Goal: Transaction & Acquisition: Book appointment/travel/reservation

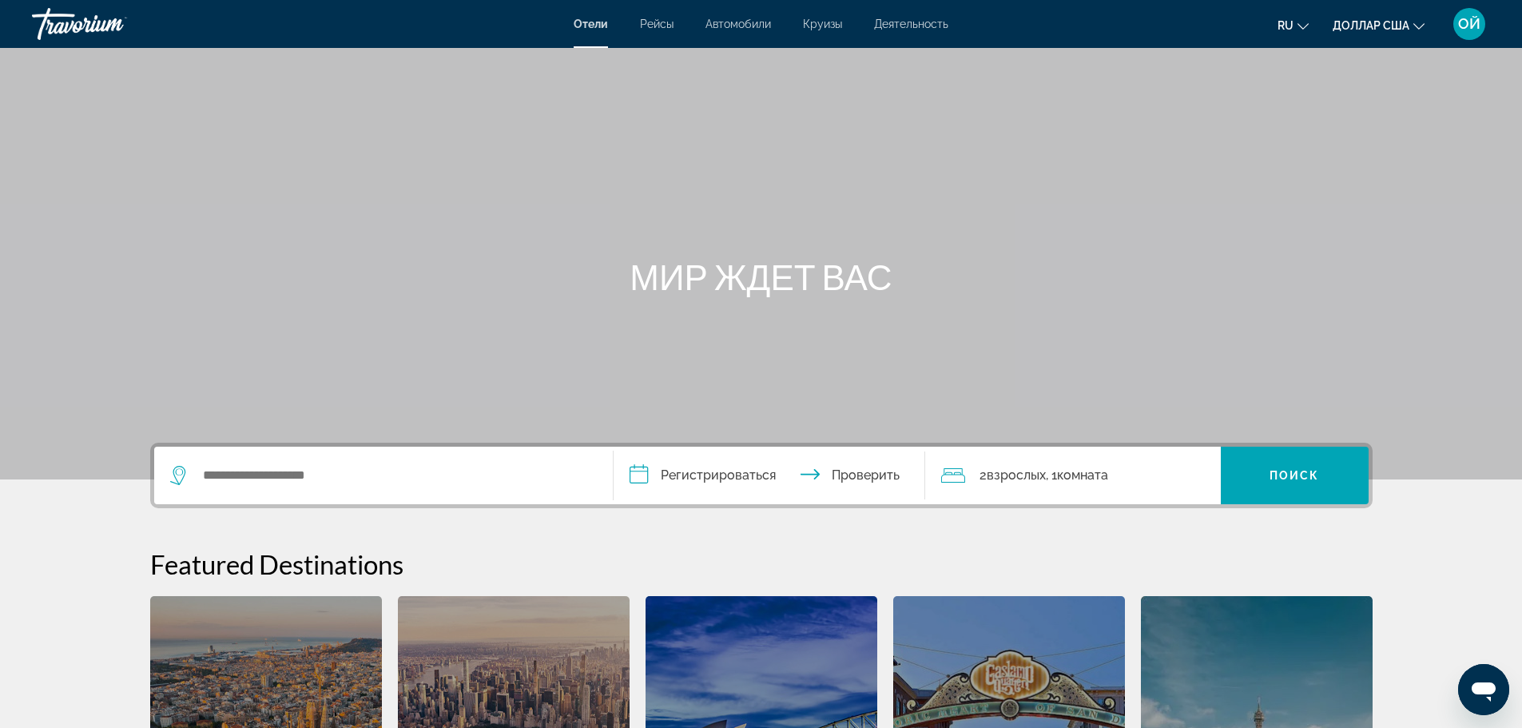
click at [655, 25] on font "Рейсы" at bounding box center [657, 24] width 34 height 13
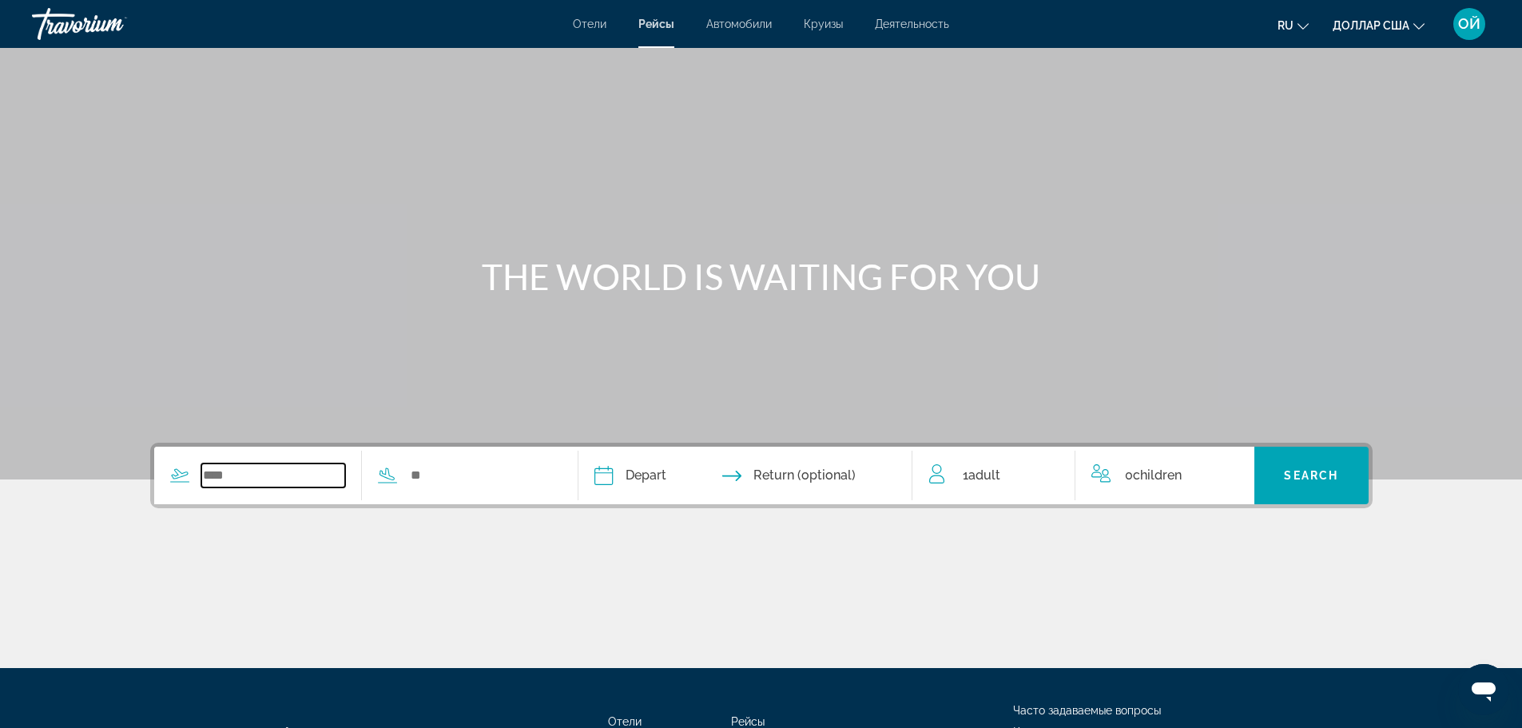
click at [232, 474] on input "Search widget" at bounding box center [273, 475] width 145 height 24
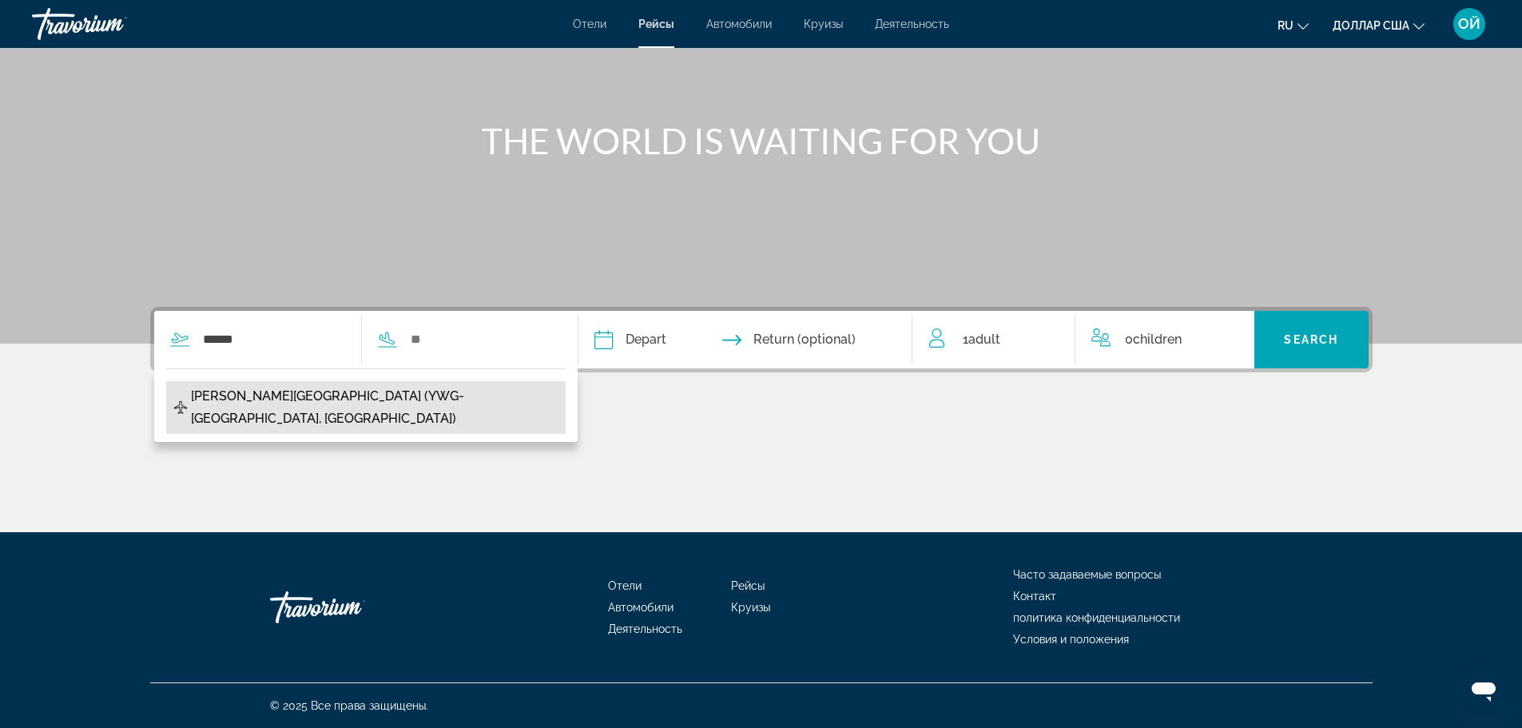
click at [248, 399] on span "[PERSON_NAME][GEOGRAPHIC_DATA] (YWG-[GEOGRAPHIC_DATA], [GEOGRAPHIC_DATA])" at bounding box center [374, 407] width 367 height 45
type input "**********"
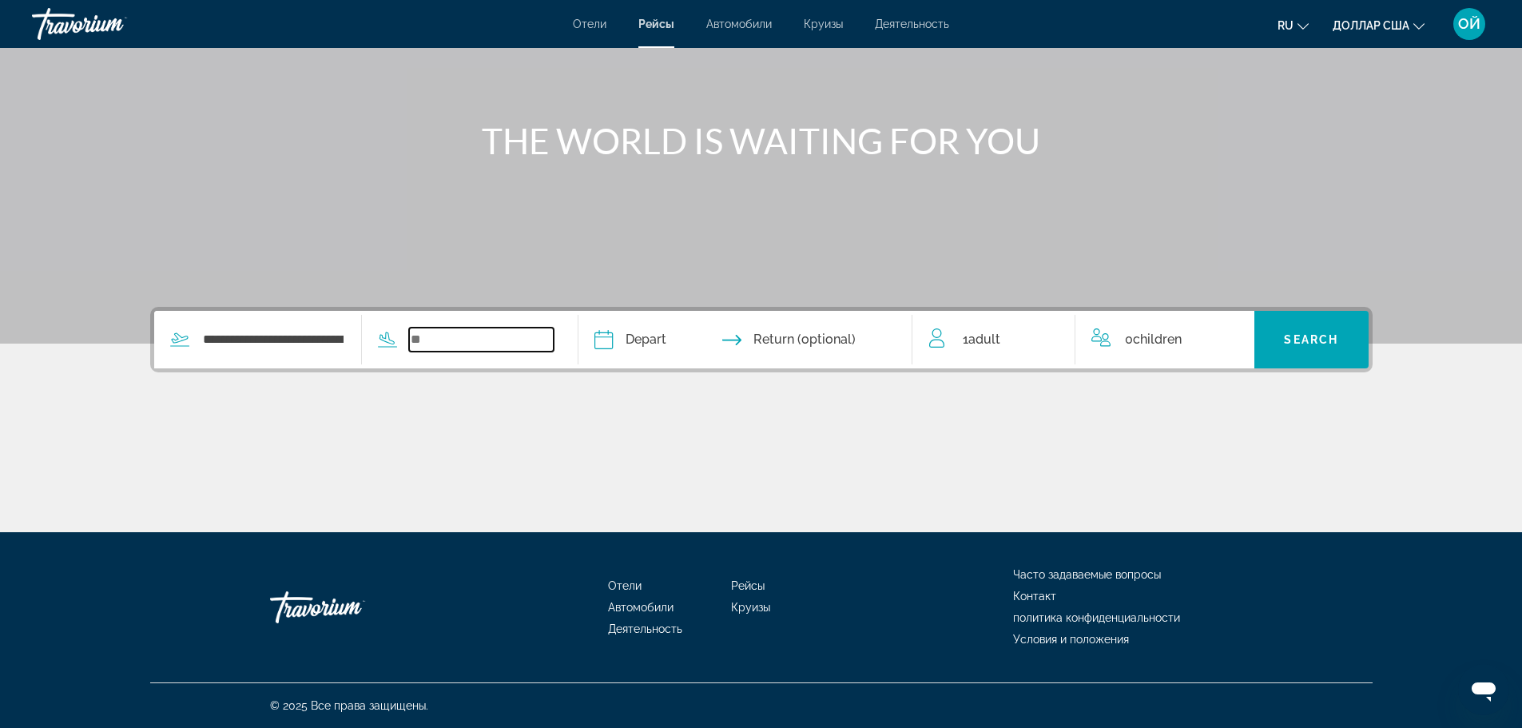
click at [447, 334] on input "Search widget" at bounding box center [481, 340] width 145 height 24
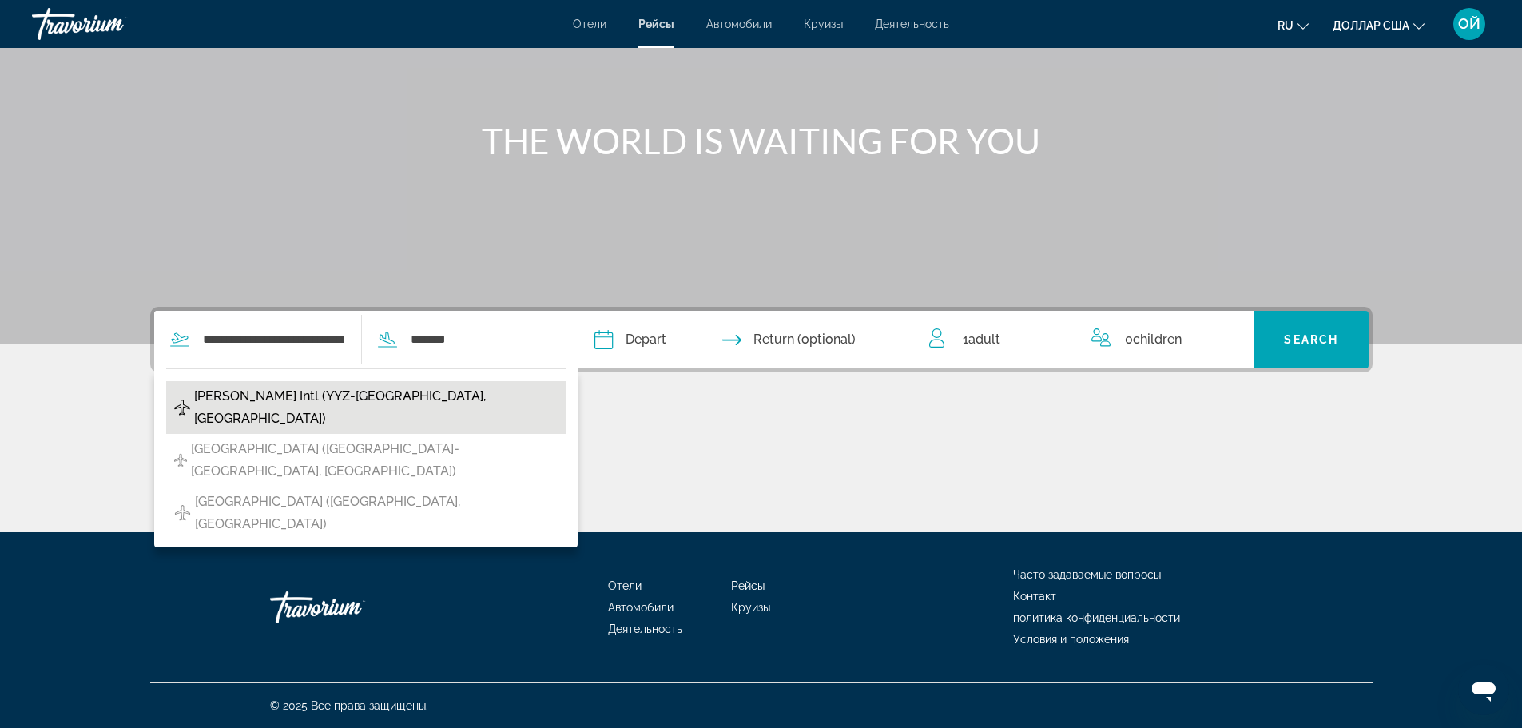
click at [316, 401] on span "[PERSON_NAME] Intl (YYZ-[GEOGRAPHIC_DATA], [GEOGRAPHIC_DATA])" at bounding box center [375, 407] width 363 height 45
type input "**********"
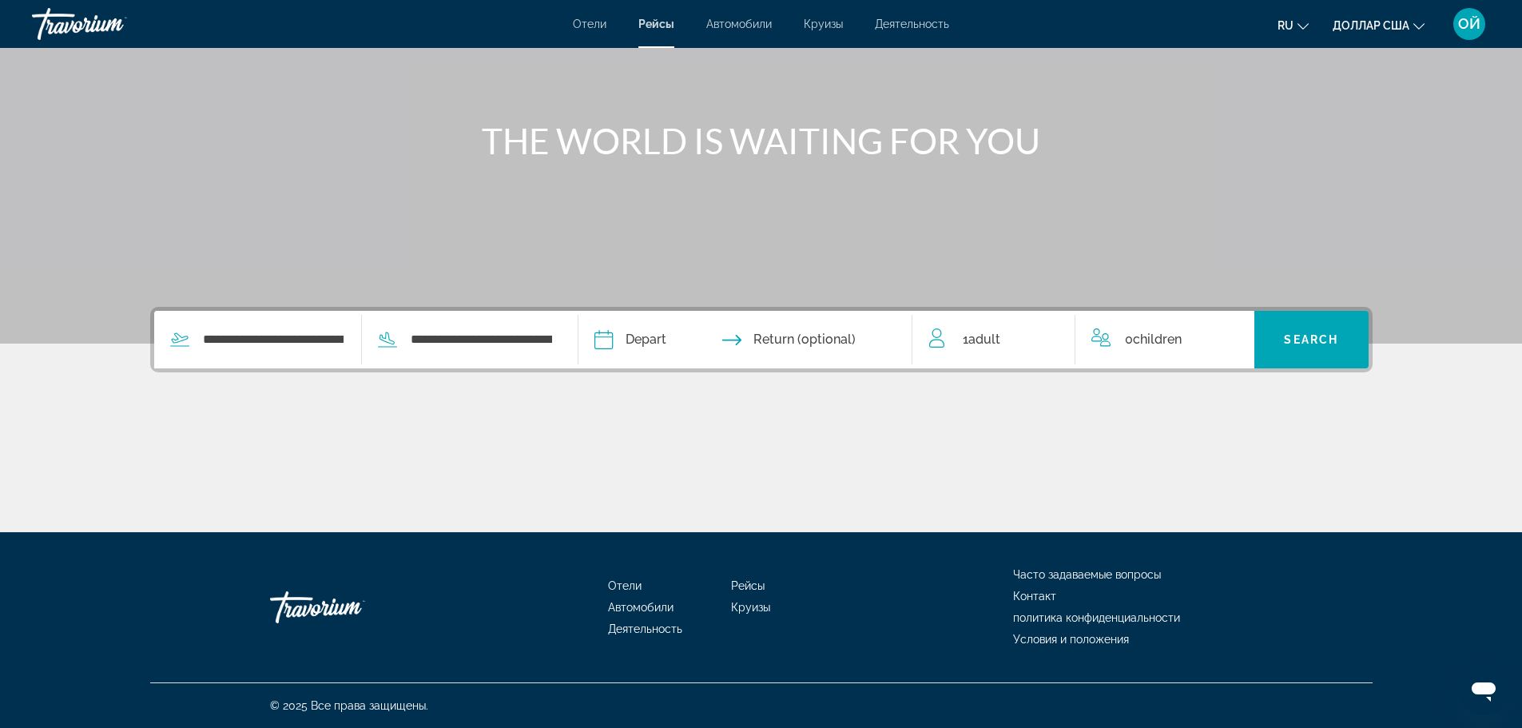
click at [644, 342] on input "Depart date" at bounding box center [672, 342] width 165 height 62
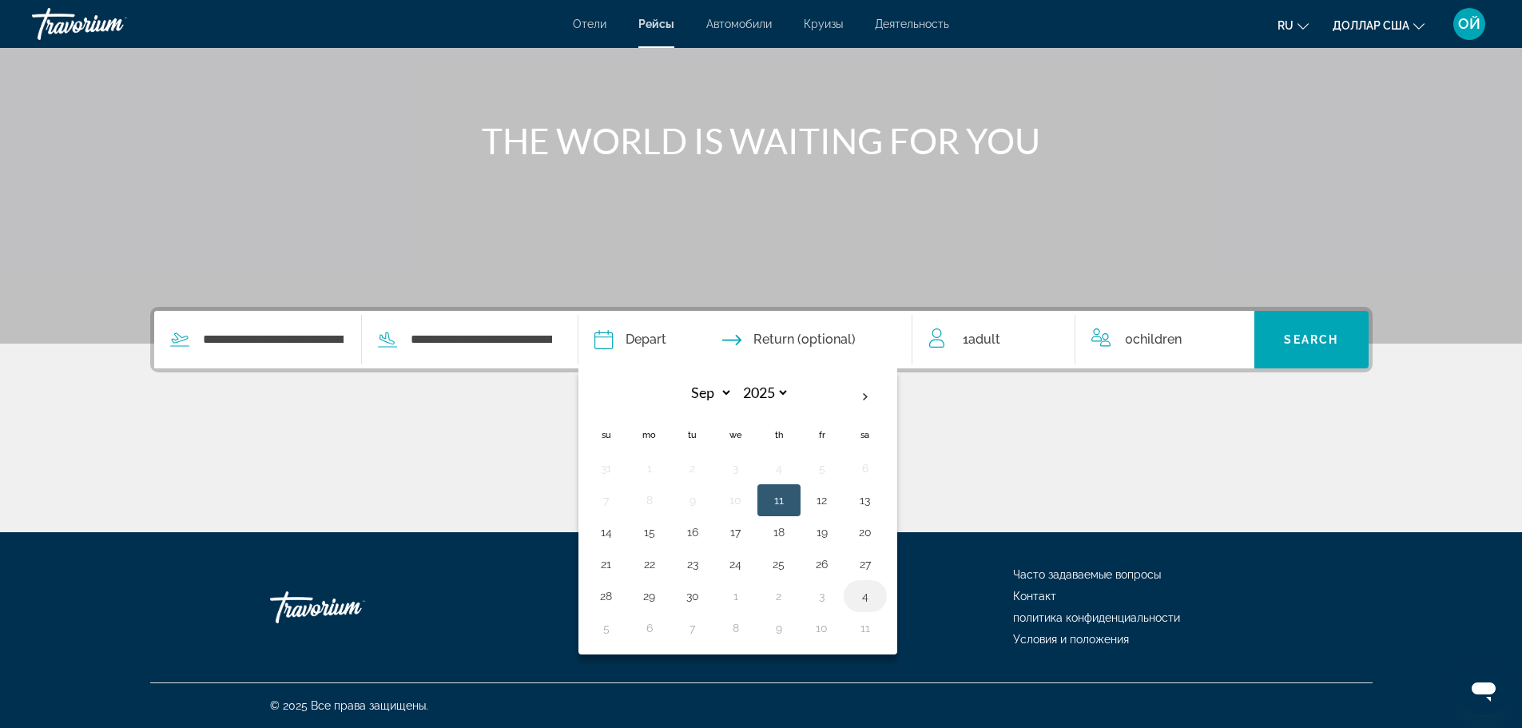
click at [867, 599] on button "4" at bounding box center [865, 596] width 26 height 22
type input "**********"
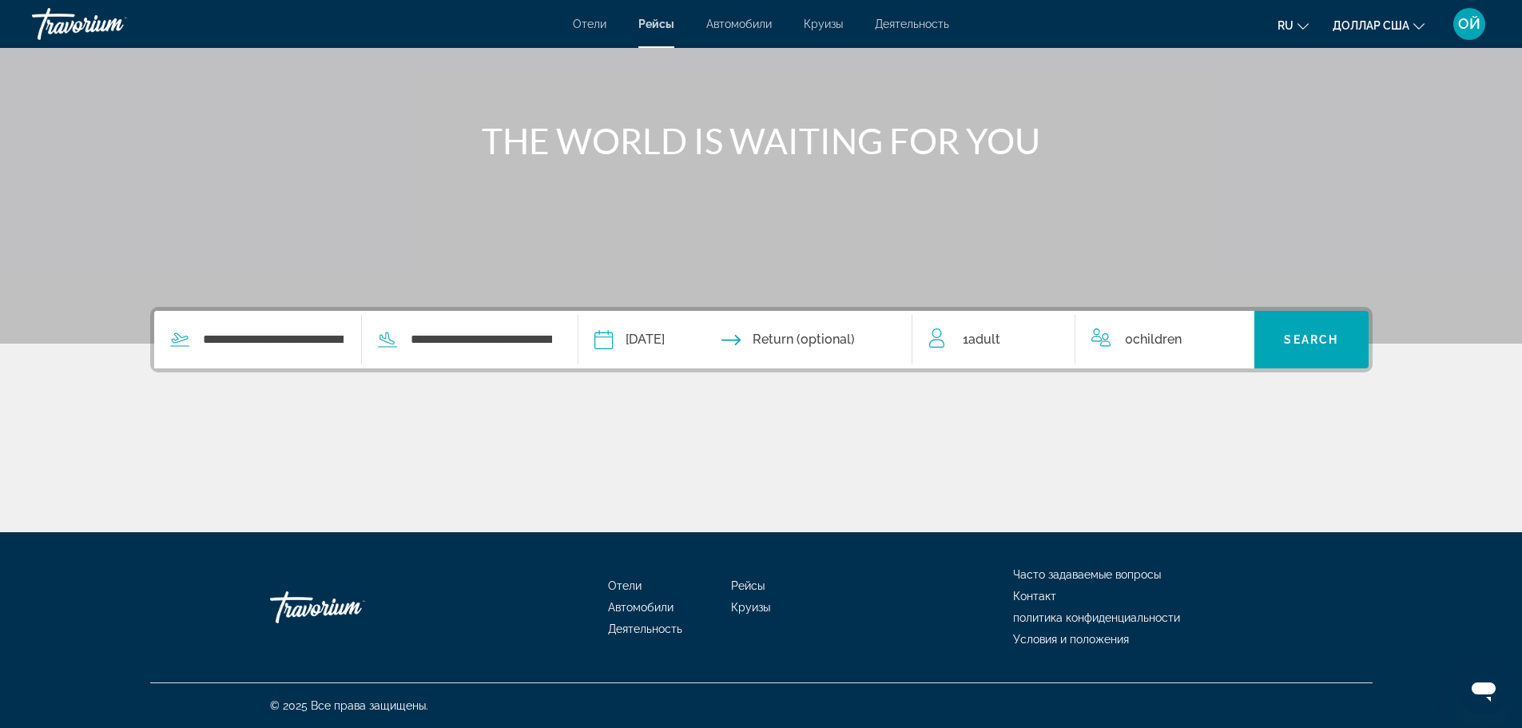
click at [858, 340] on input "Return date" at bounding box center [835, 342] width 165 height 62
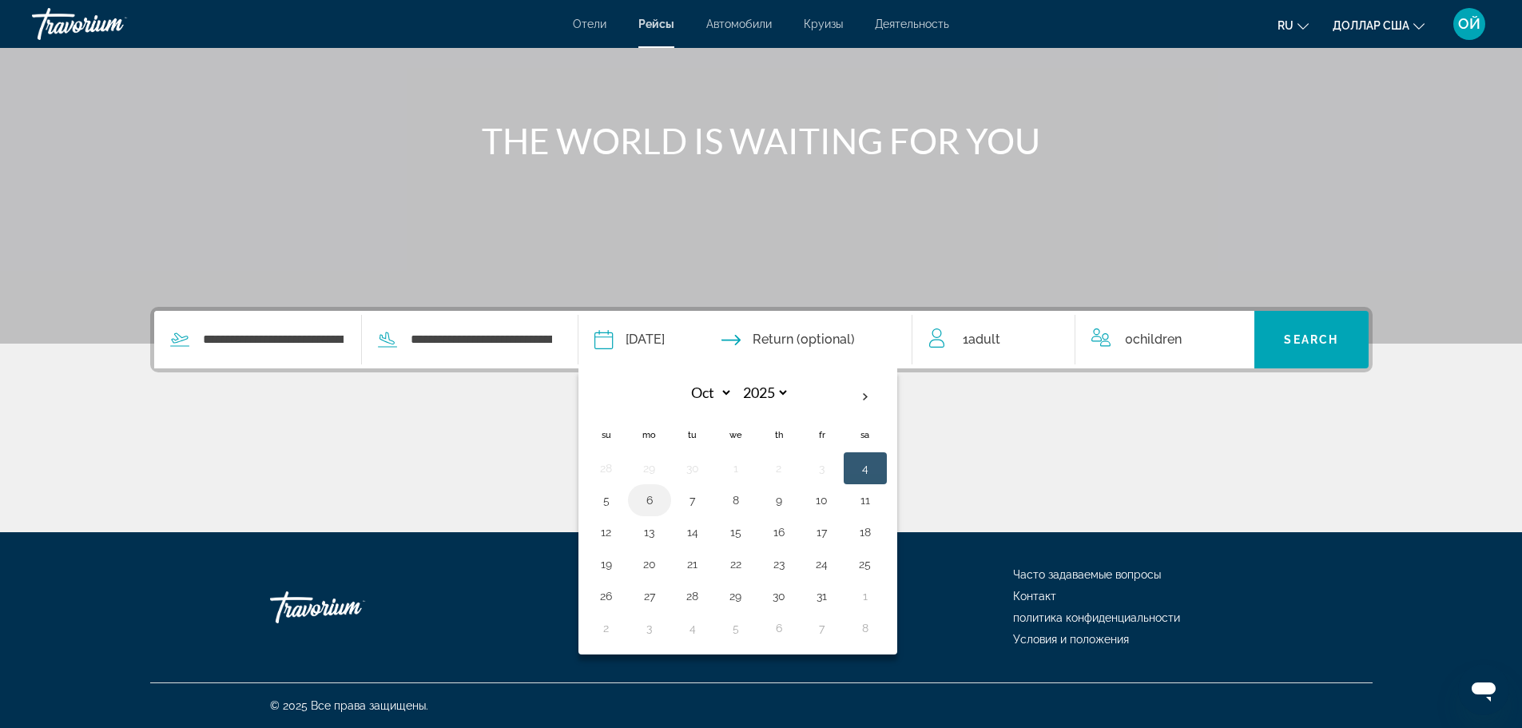
click at [657, 498] on button "6" at bounding box center [650, 500] width 26 height 22
type input "**********"
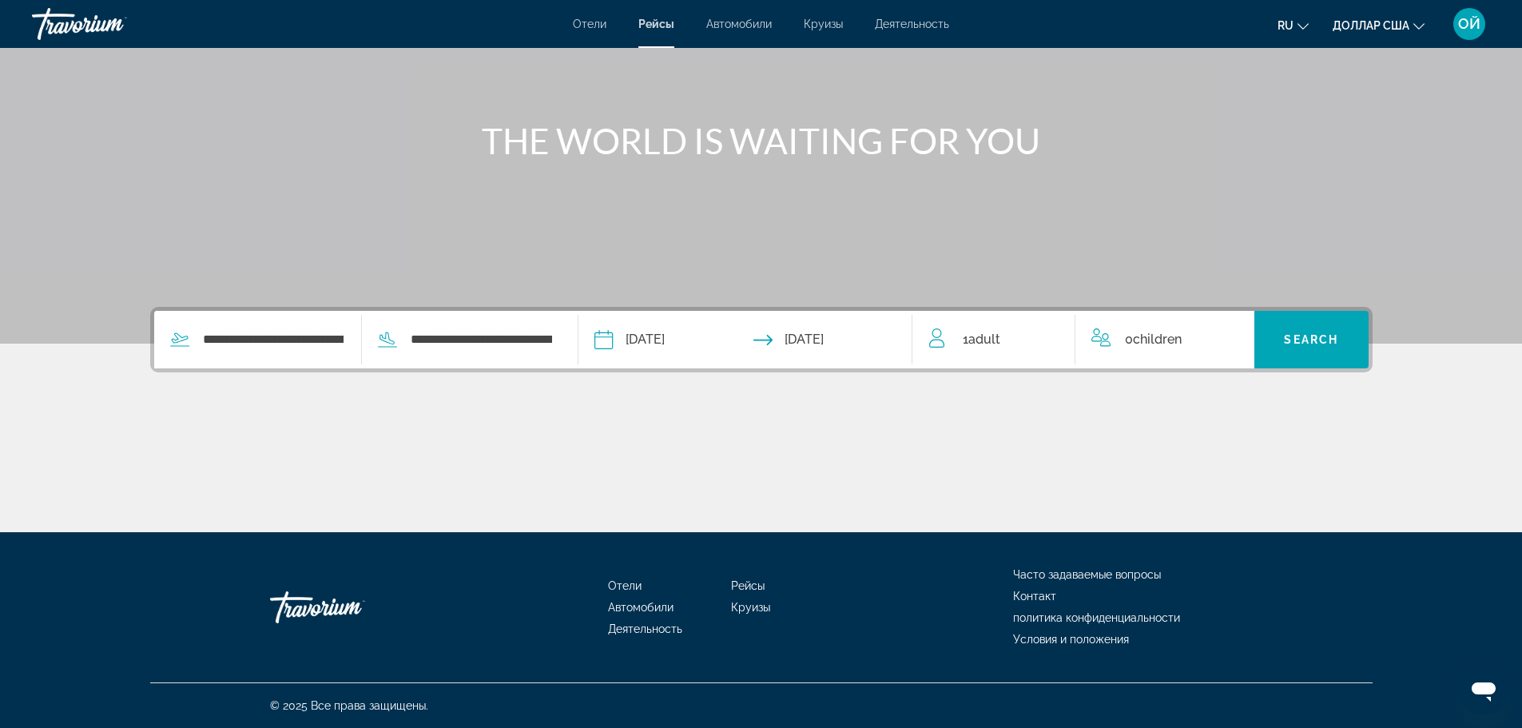
click at [1017, 340] on div "1 Adult Adults" at bounding box center [1002, 339] width 146 height 22
click at [1047, 339] on icon "Increment adults" at bounding box center [1051, 336] width 14 height 19
click at [1229, 344] on icon "Increment children" at bounding box center [1231, 336] width 14 height 19
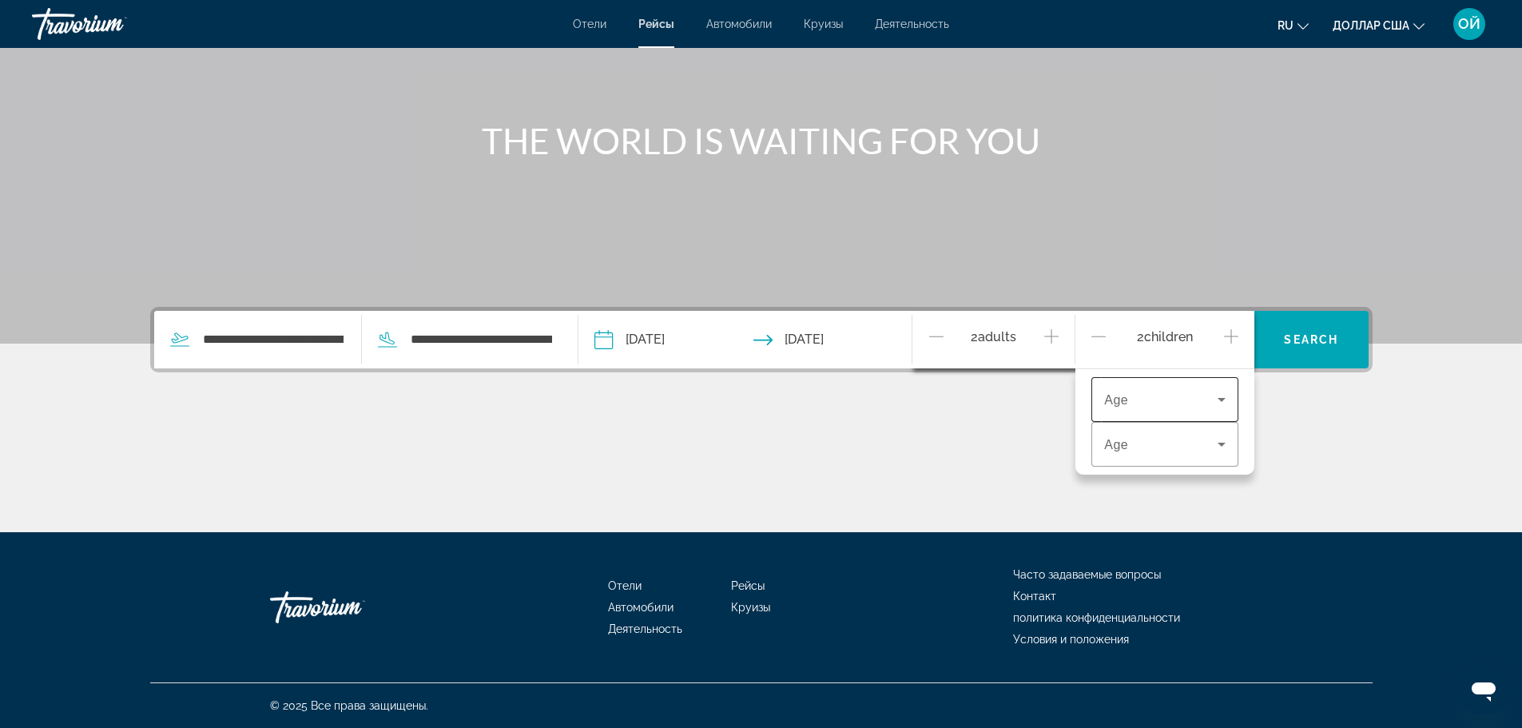
click at [1214, 410] on div "Travelers: 2 adults, 2 children" at bounding box center [1164, 399] width 121 height 45
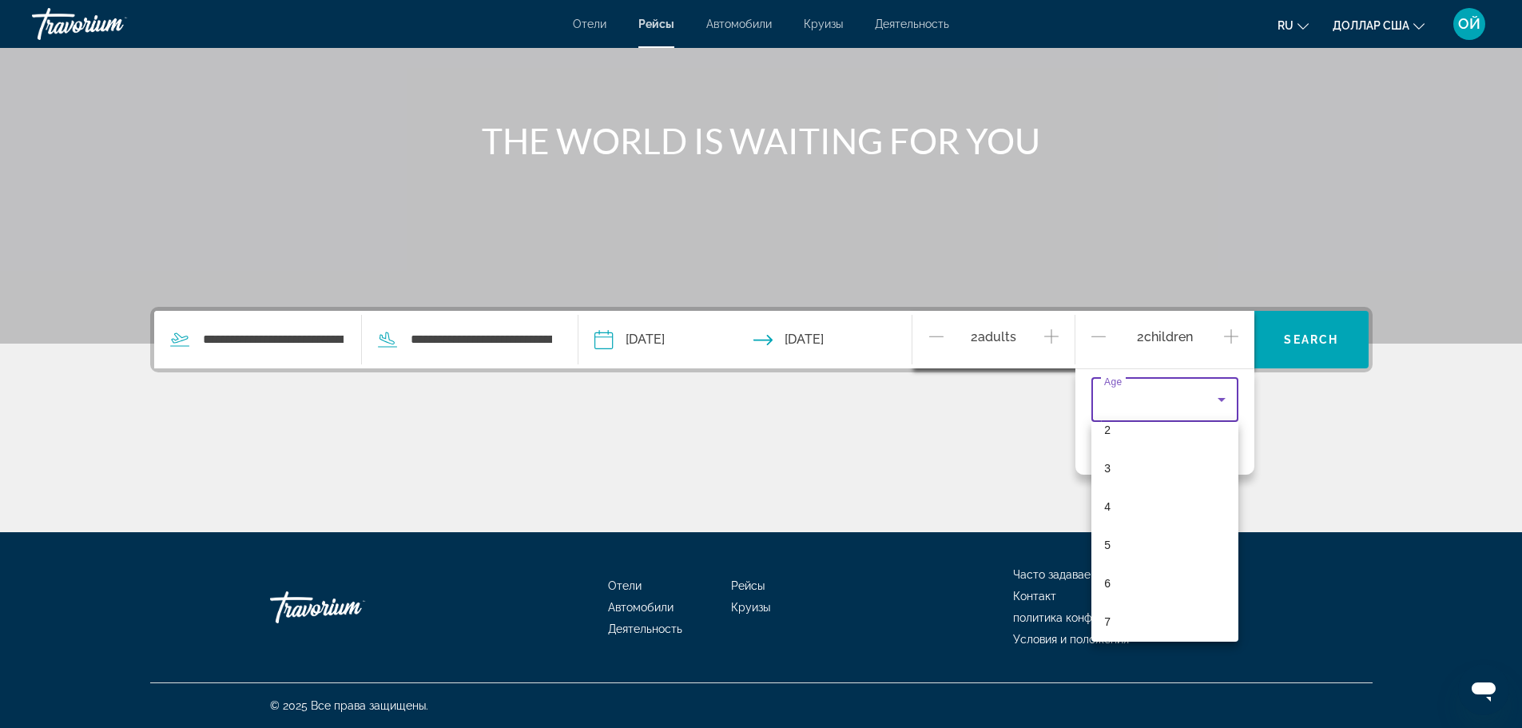
scroll to position [96, 0]
click at [1159, 579] on mat-option "6" at bounding box center [1164, 581] width 147 height 38
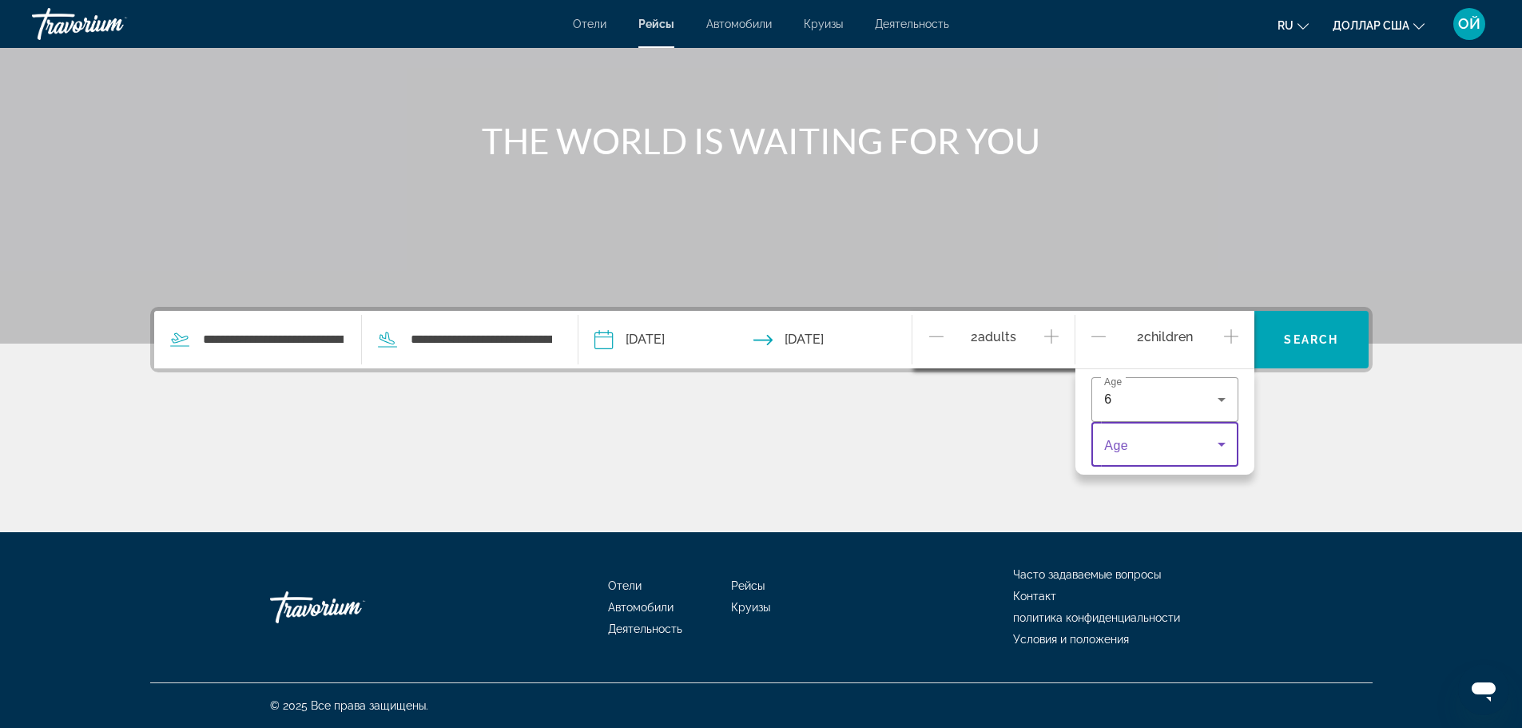
click at [1203, 437] on span "Travelers: 2 adults, 2 children" at bounding box center [1160, 444] width 113 height 19
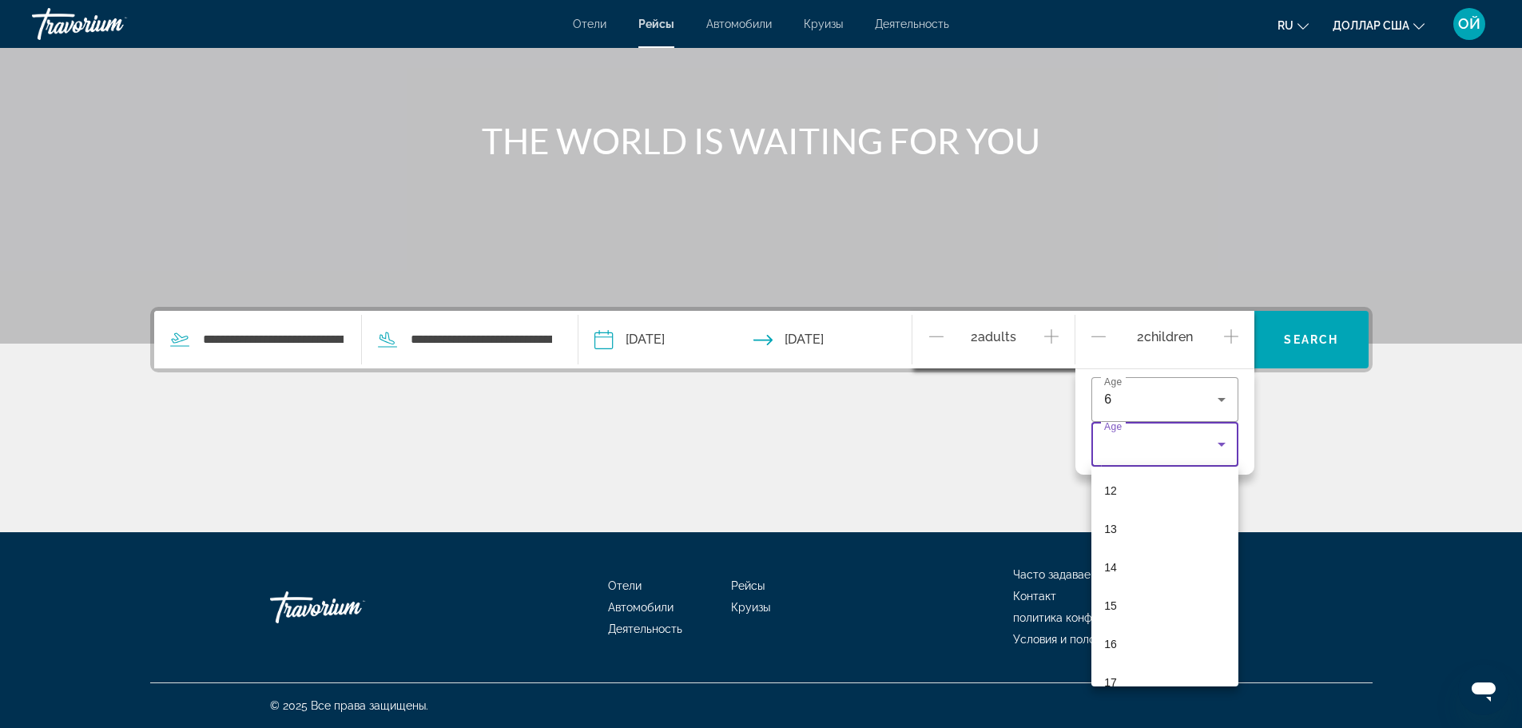
scroll to position [479, 0]
click at [1129, 586] on mat-option "15" at bounding box center [1164, 588] width 147 height 38
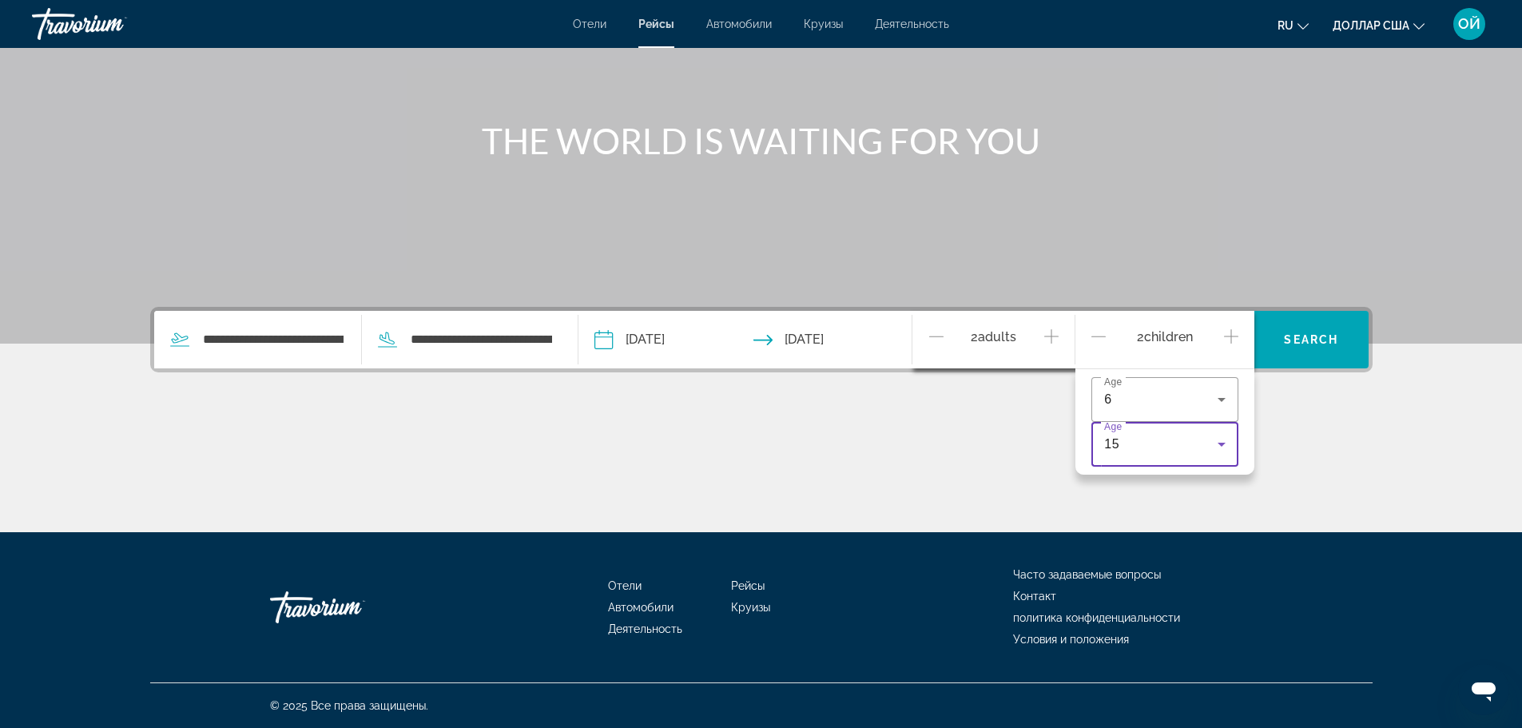
click at [1323, 405] on div "**********" at bounding box center [761, 419] width 1286 height 225
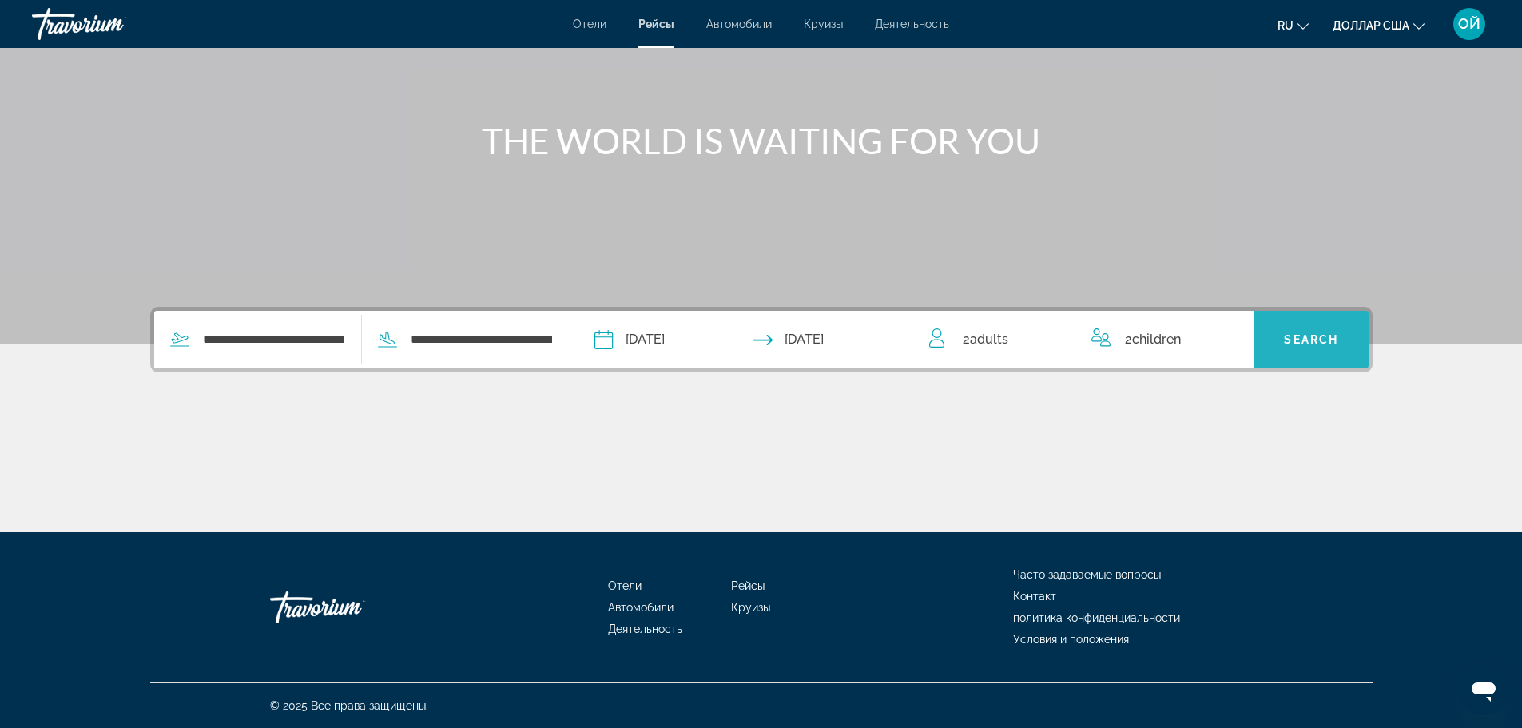
click at [1304, 340] on span "Search" at bounding box center [1311, 339] width 54 height 13
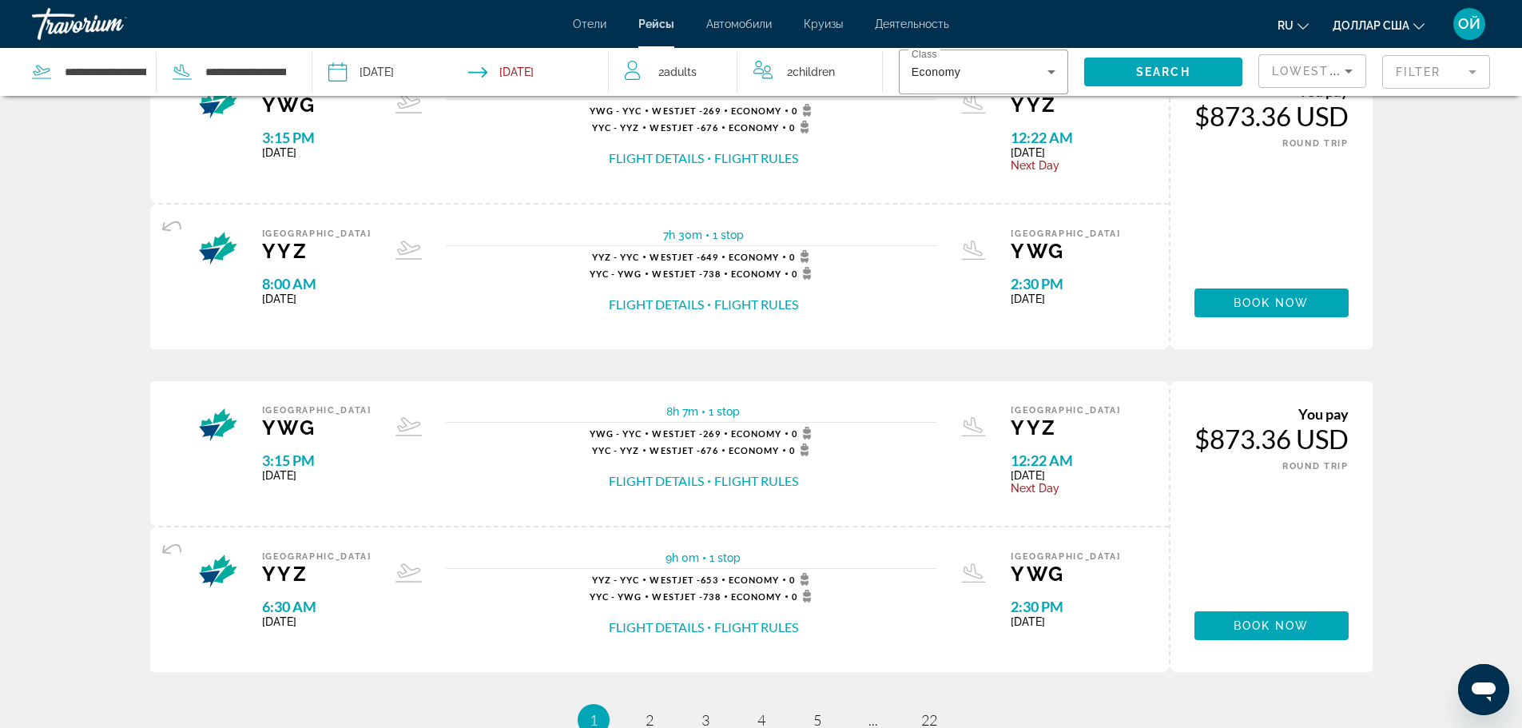
scroll to position [1459, 0]
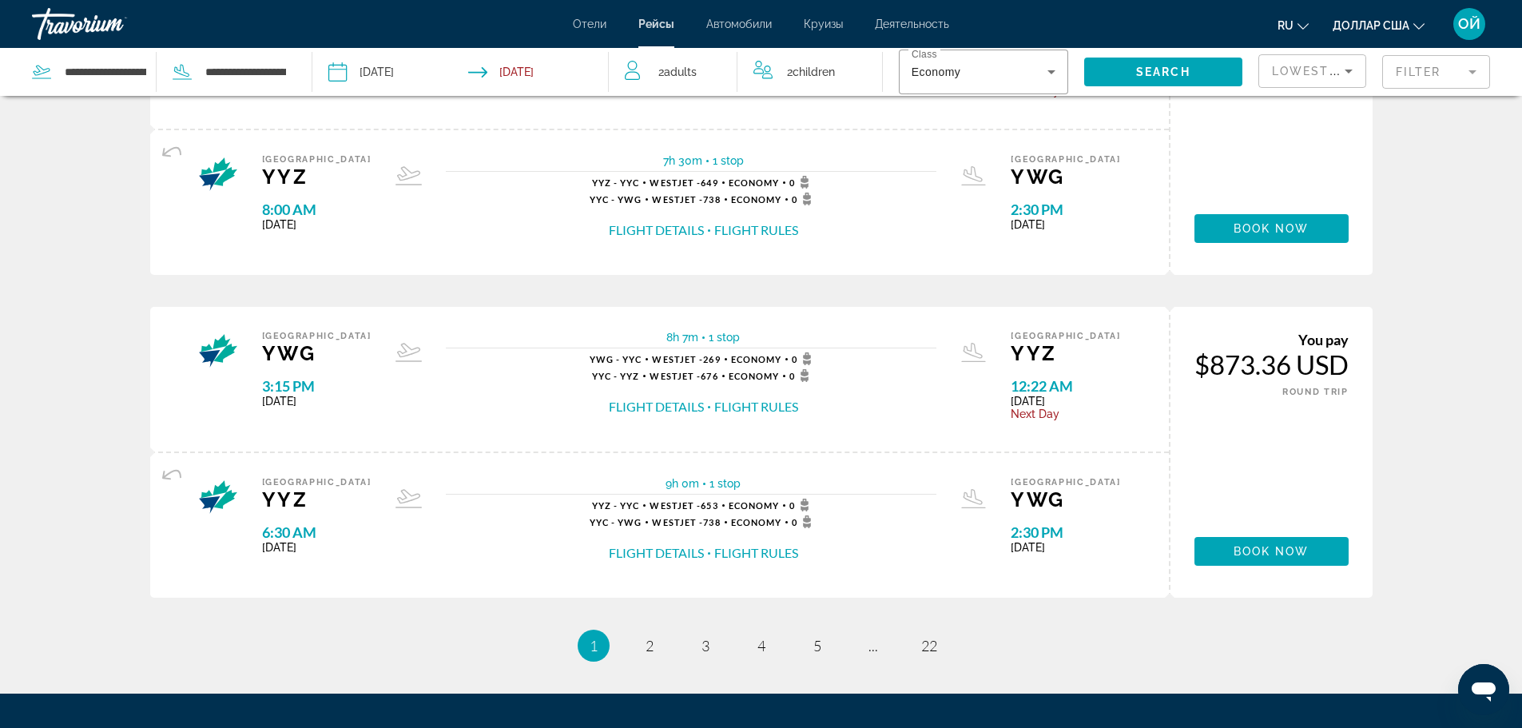
click at [1416, 26] on icon "Изменить валюту" at bounding box center [1418, 26] width 11 height 6
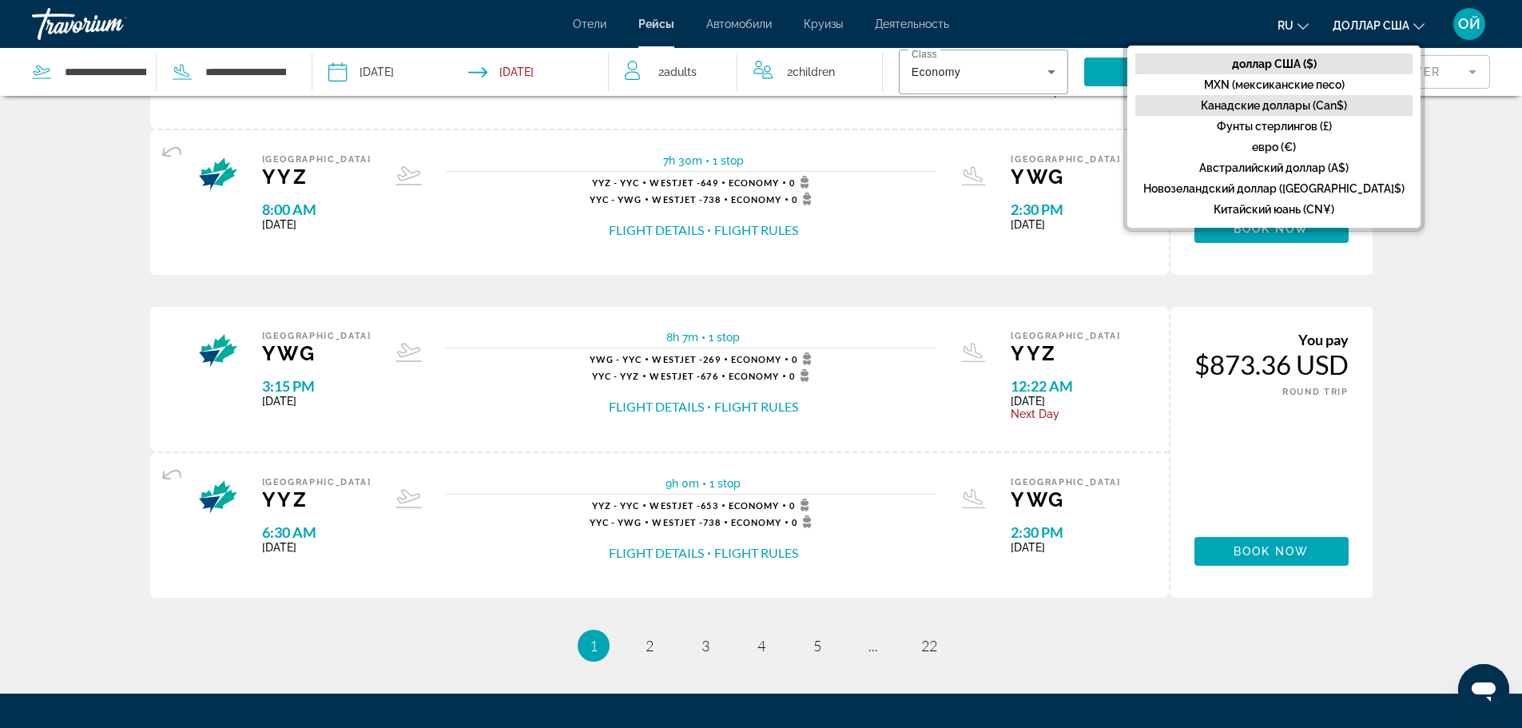
click at [1347, 99] on font "Канадские доллары (Can$)" at bounding box center [1274, 105] width 146 height 13
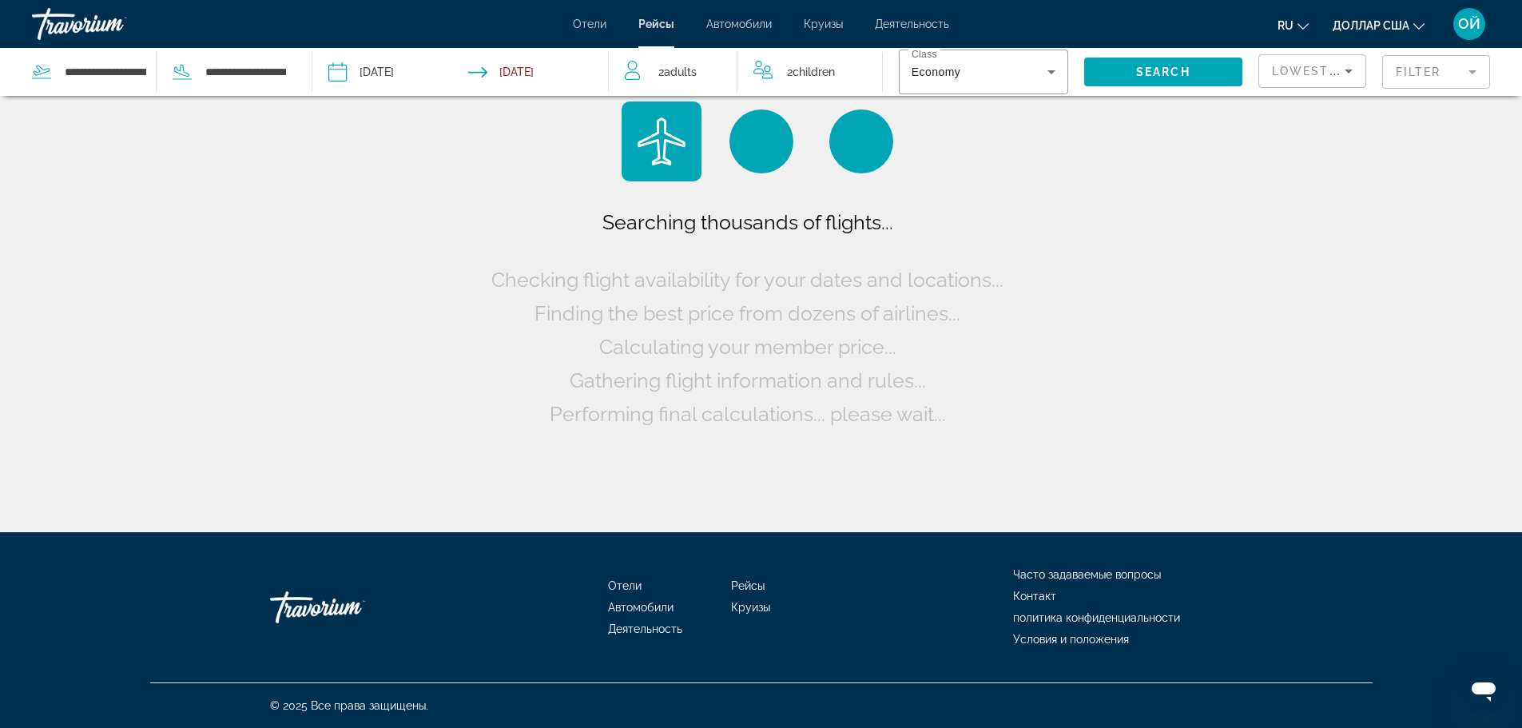
scroll to position [0, 0]
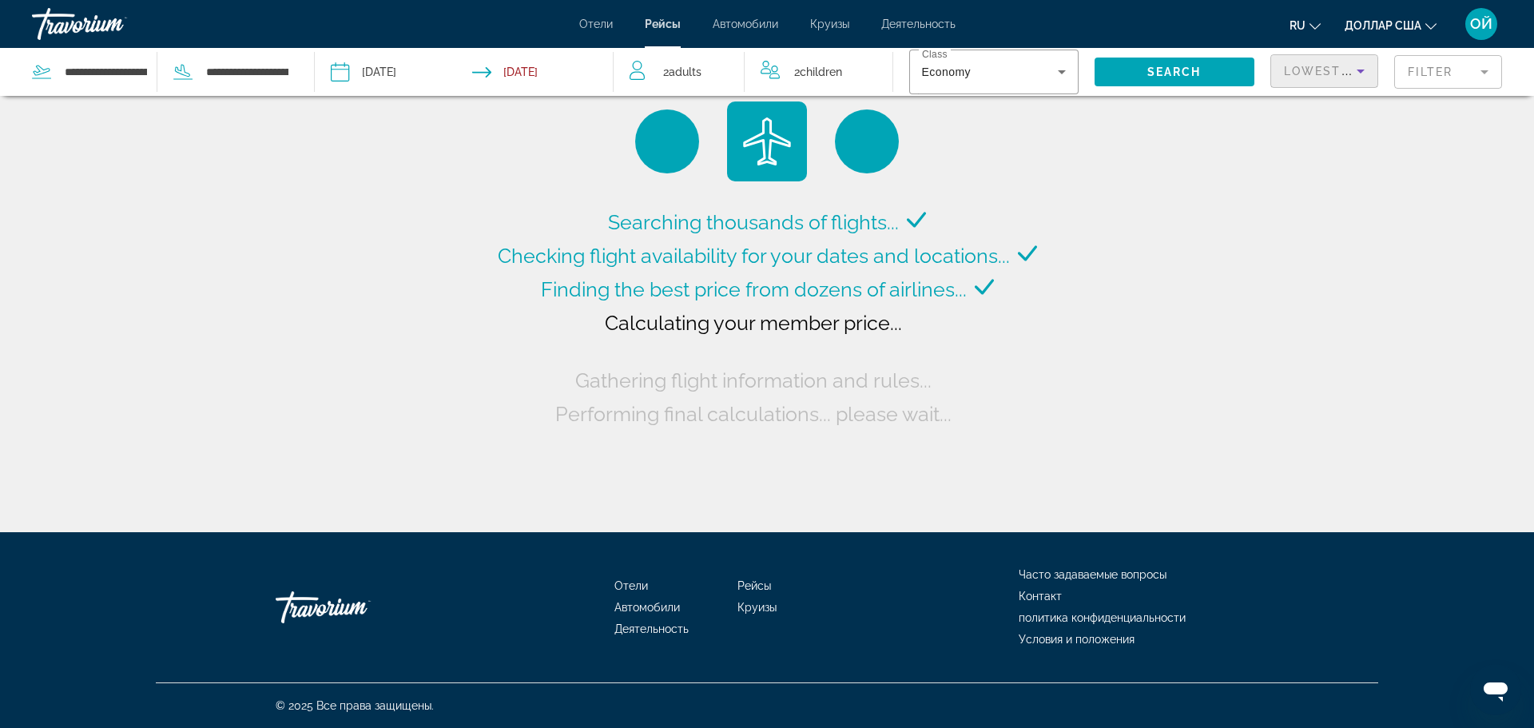
click at [1361, 66] on icon "Sort by" at bounding box center [1360, 71] width 19 height 19
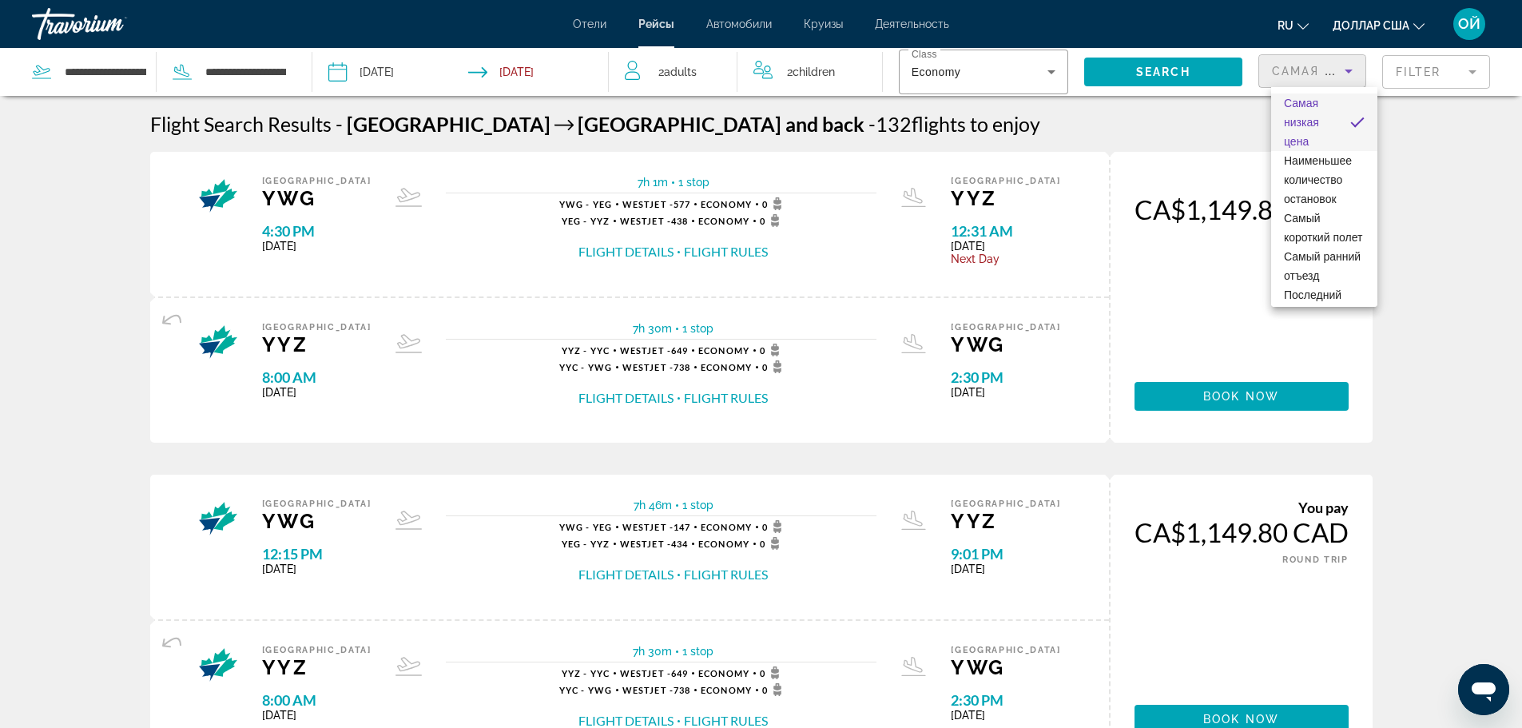
click at [1436, 201] on div at bounding box center [761, 364] width 1522 height 728
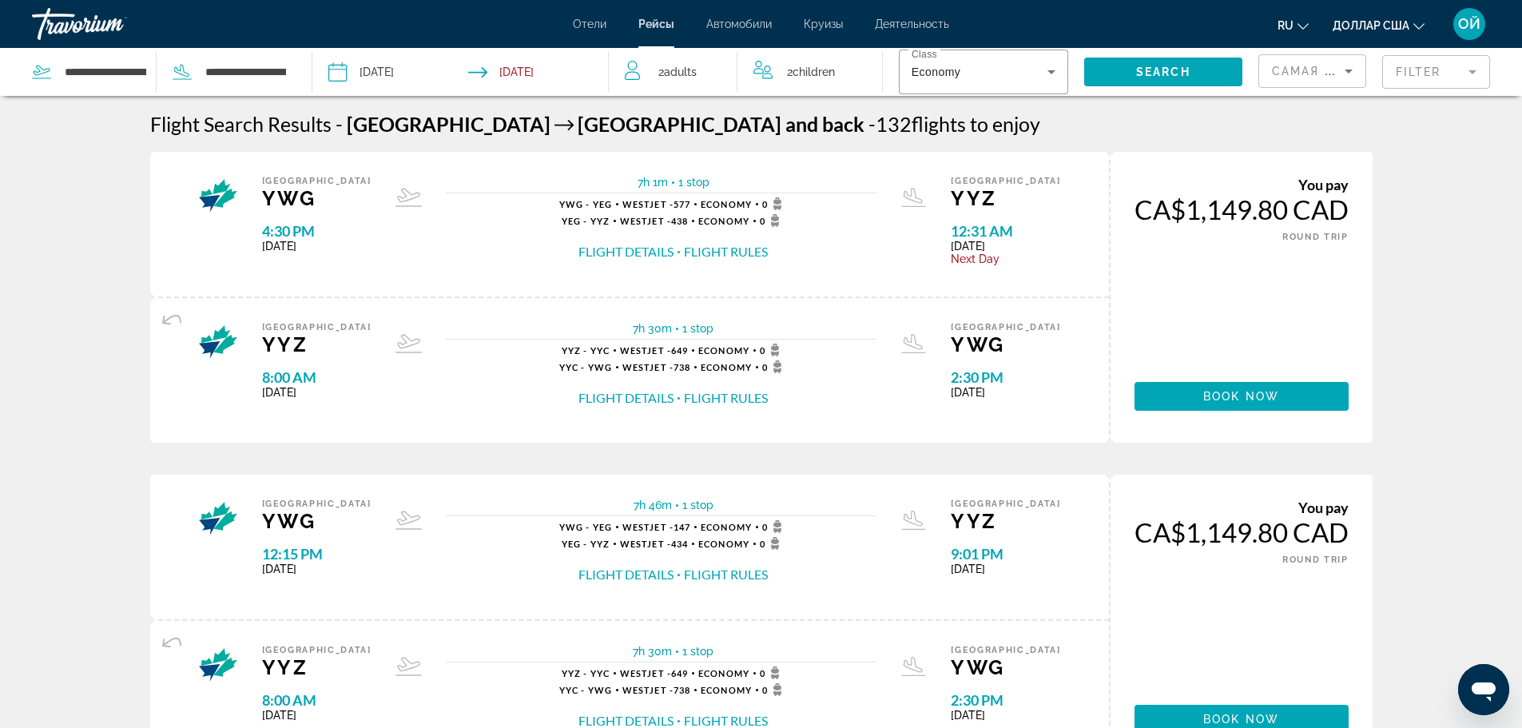
click at [1475, 73] on mat-form-field "Filter" at bounding box center [1436, 72] width 108 height 34
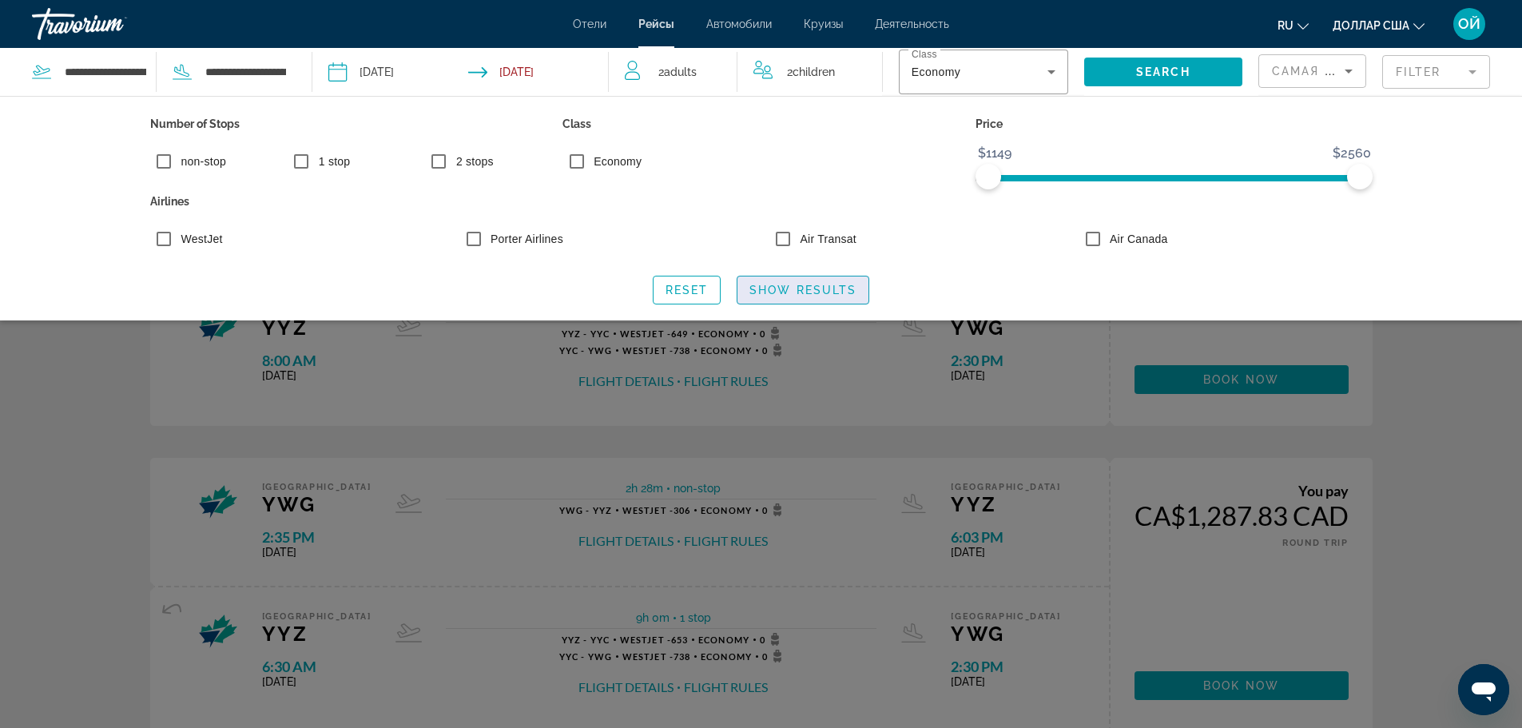
click at [775, 283] on span "Search widget" at bounding box center [802, 290] width 131 height 38
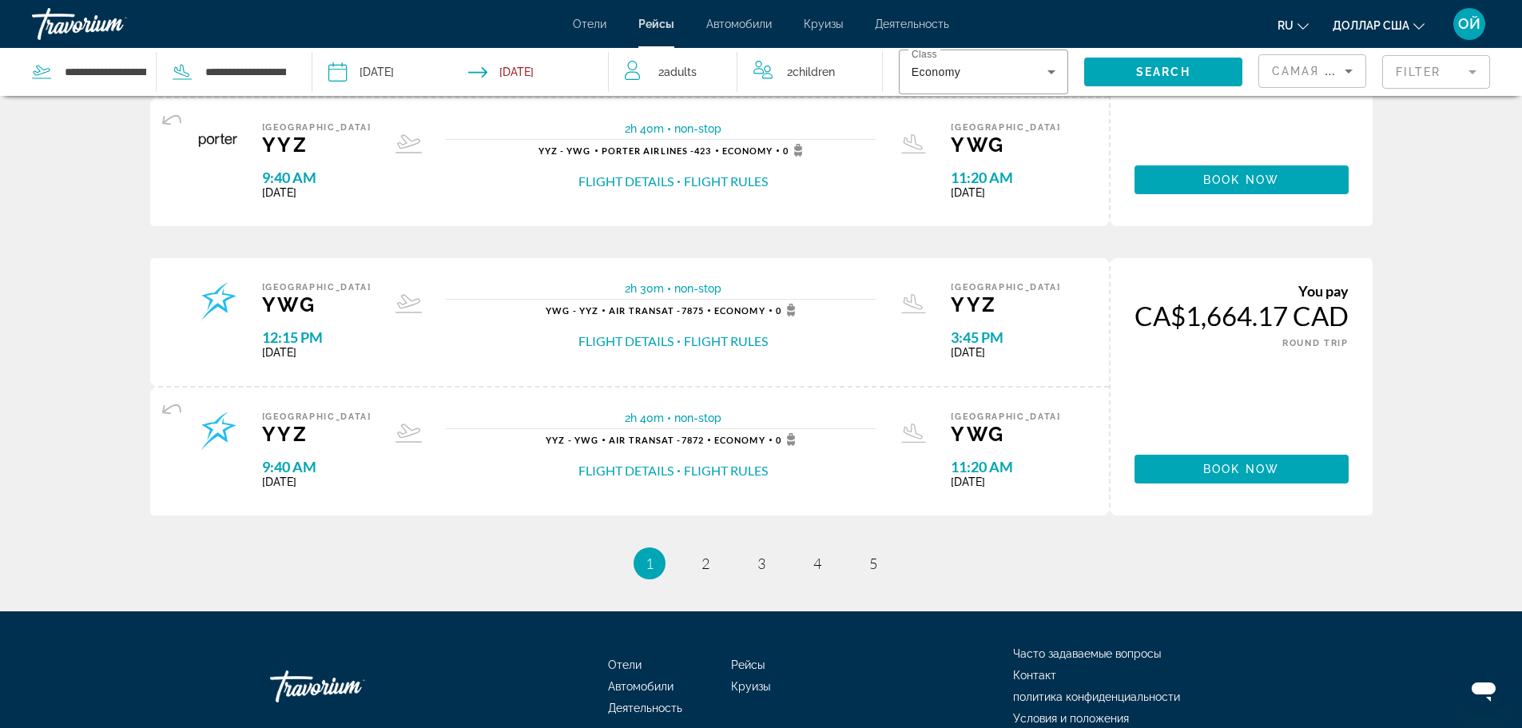
scroll to position [1406, 0]
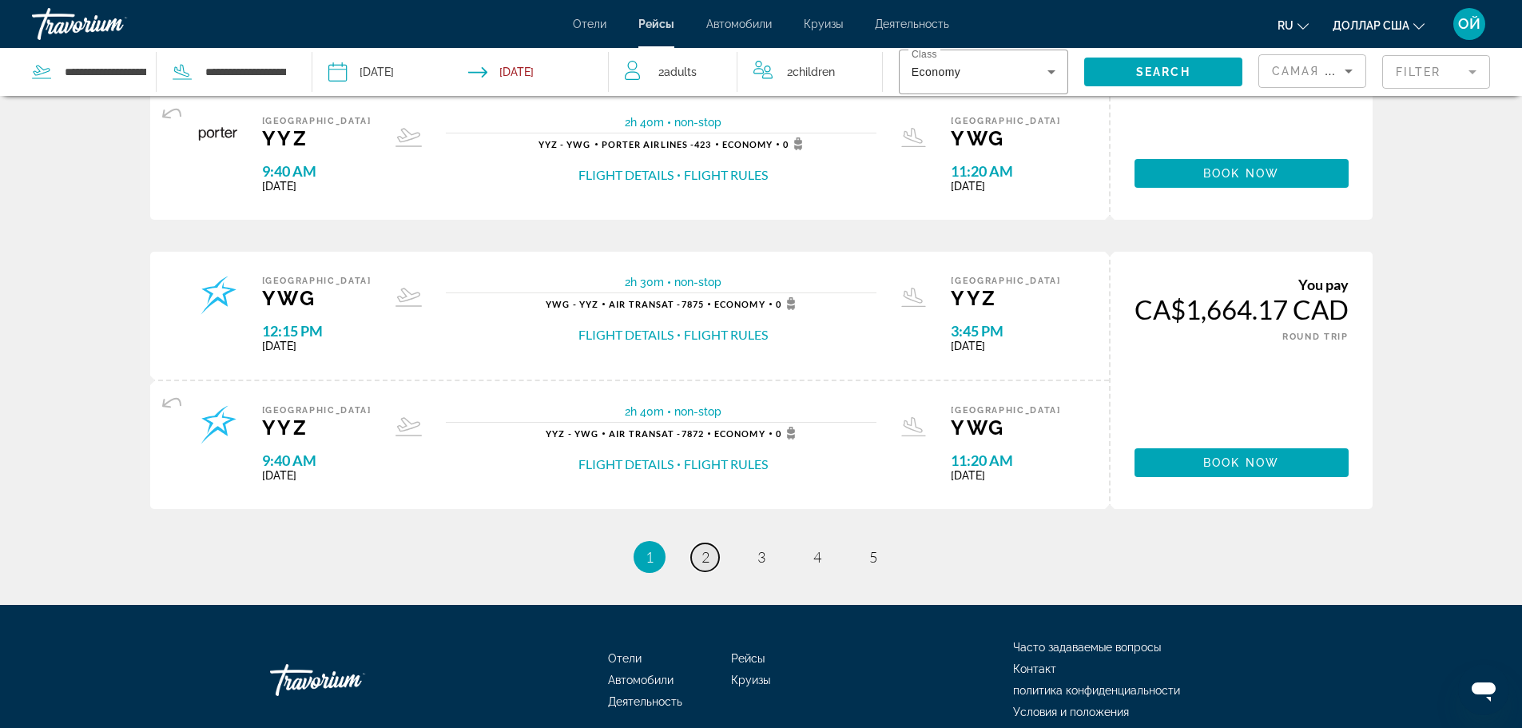
click at [702, 554] on span "2" at bounding box center [705, 557] width 8 height 18
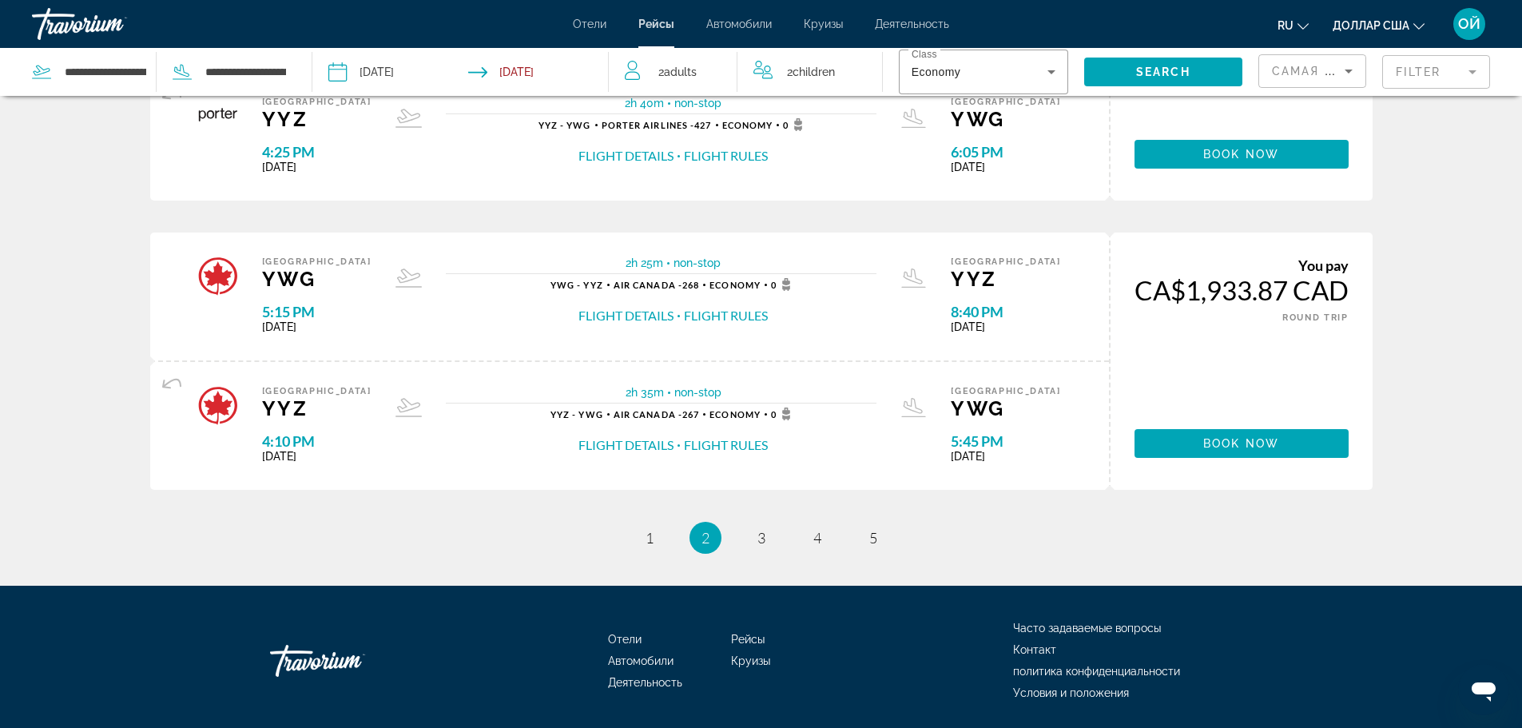
scroll to position [1448, 0]
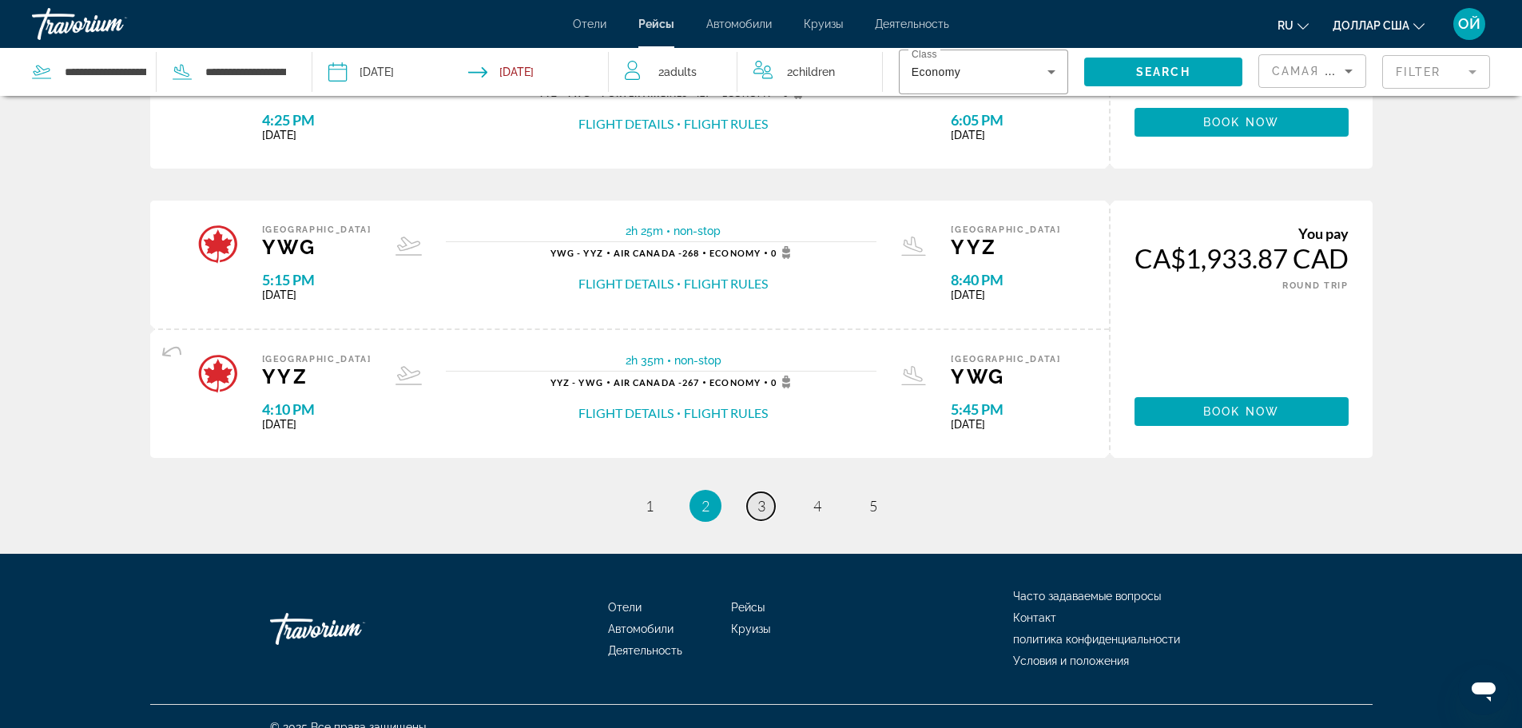
click at [753, 501] on link "page 3" at bounding box center [761, 506] width 28 height 28
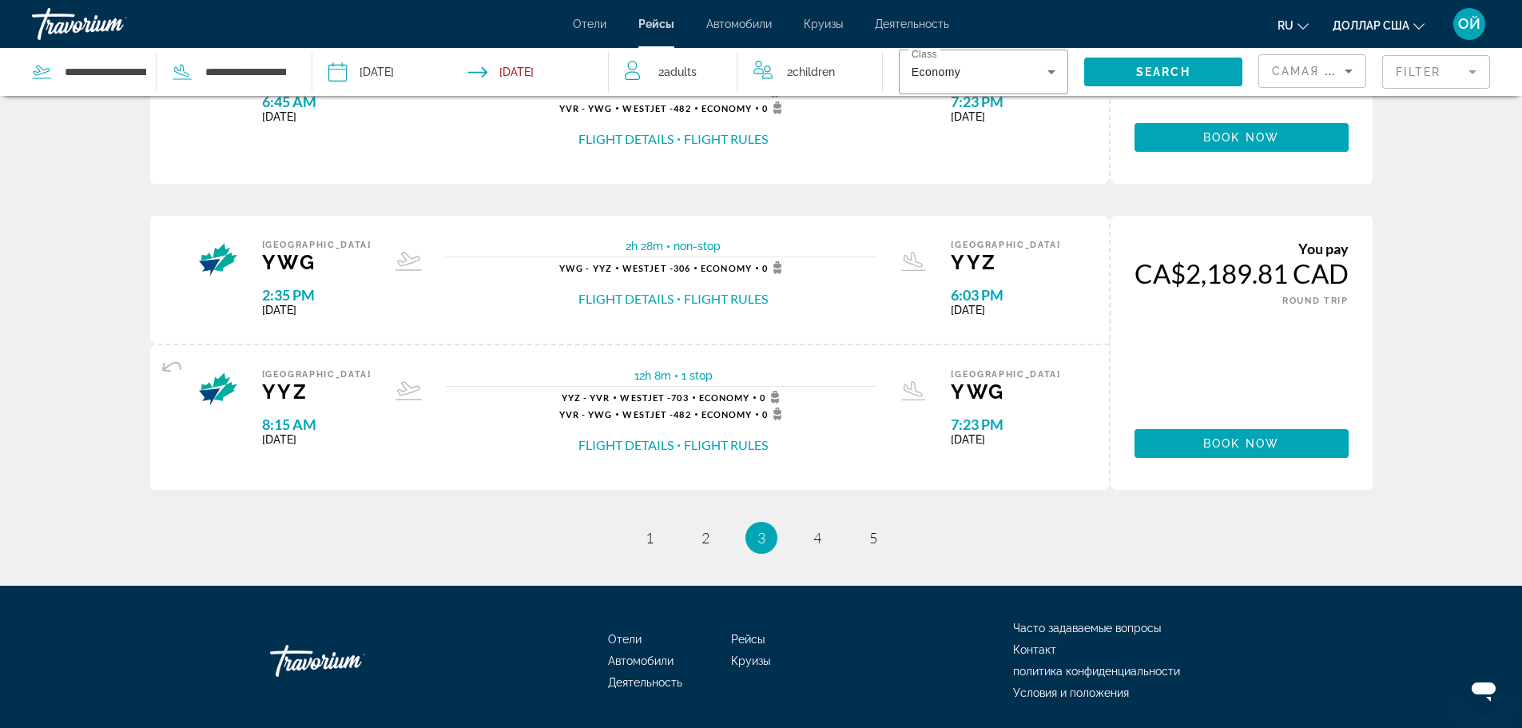
scroll to position [1469, 0]
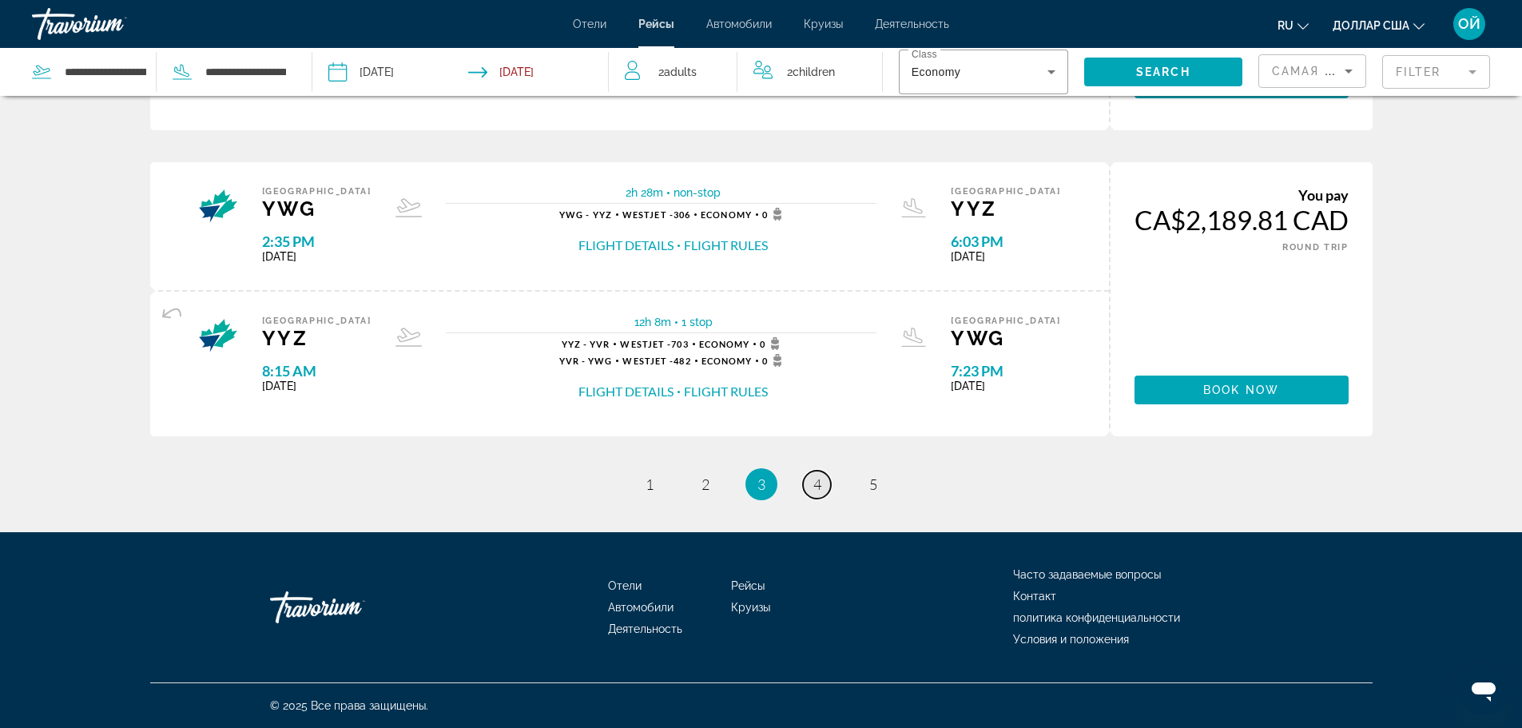
click at [814, 490] on span "4" at bounding box center [817, 484] width 8 height 18
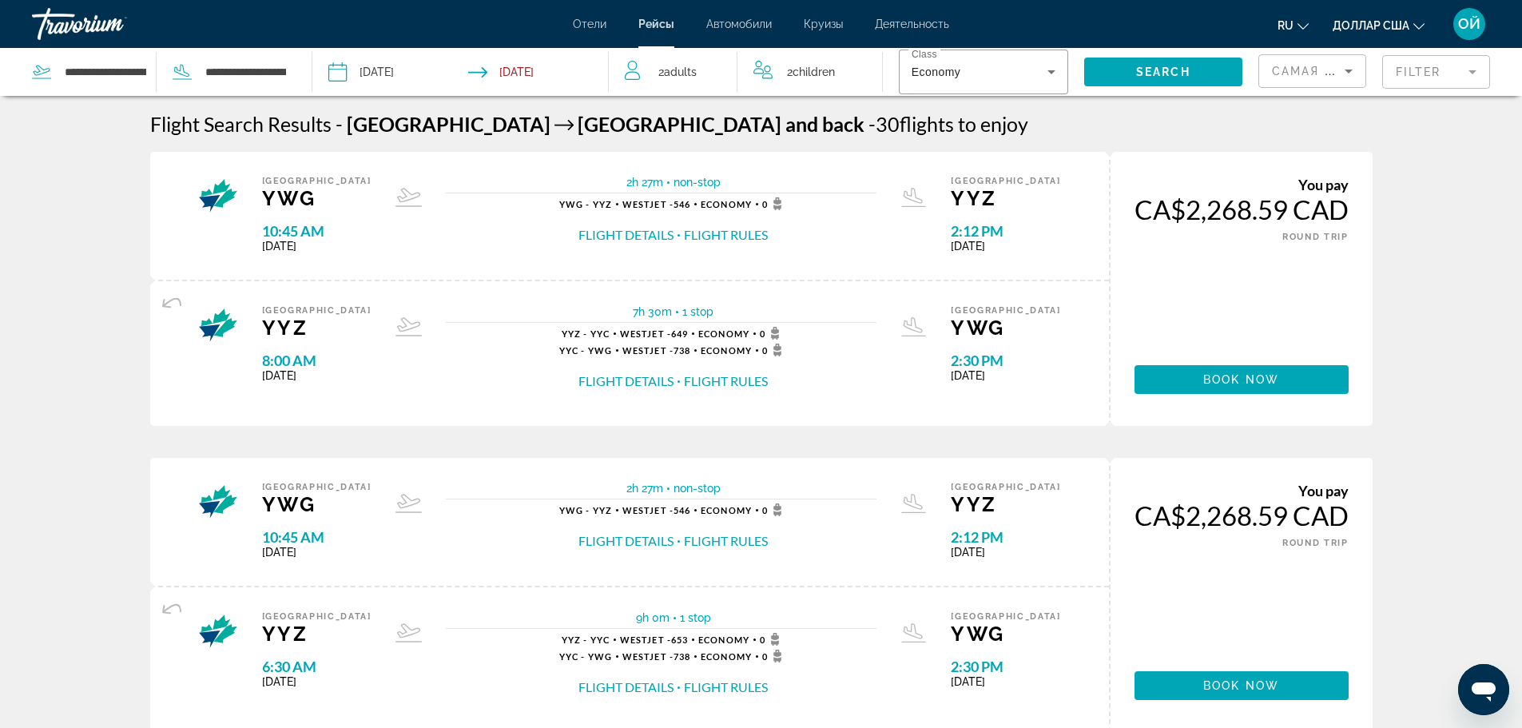
click at [507, 68] on input "Return date: Oct 6, 2025" at bounding box center [542, 74] width 147 height 53
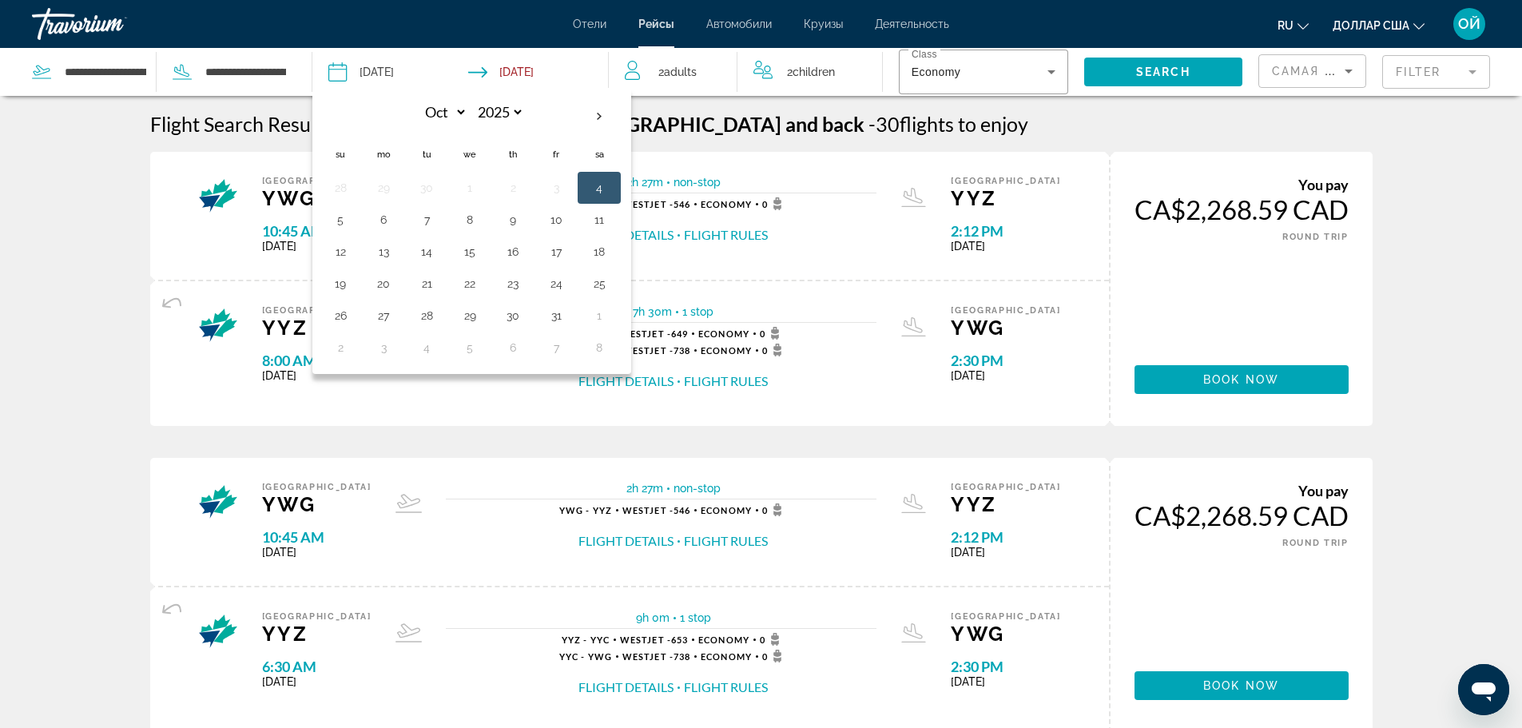
click at [595, 187] on button "4" at bounding box center [599, 188] width 26 height 22
type input "**********"
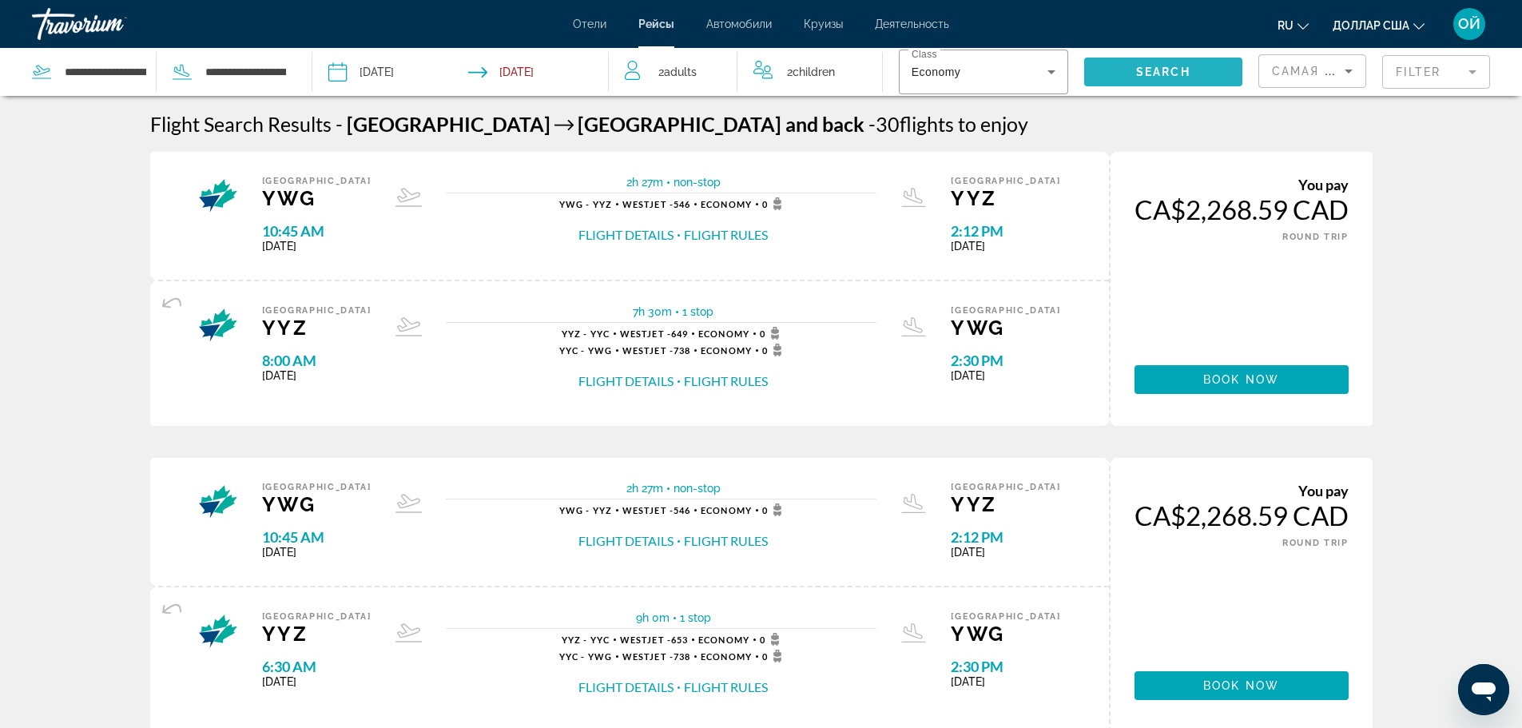
click at [1177, 73] on span "Search" at bounding box center [1163, 72] width 54 height 13
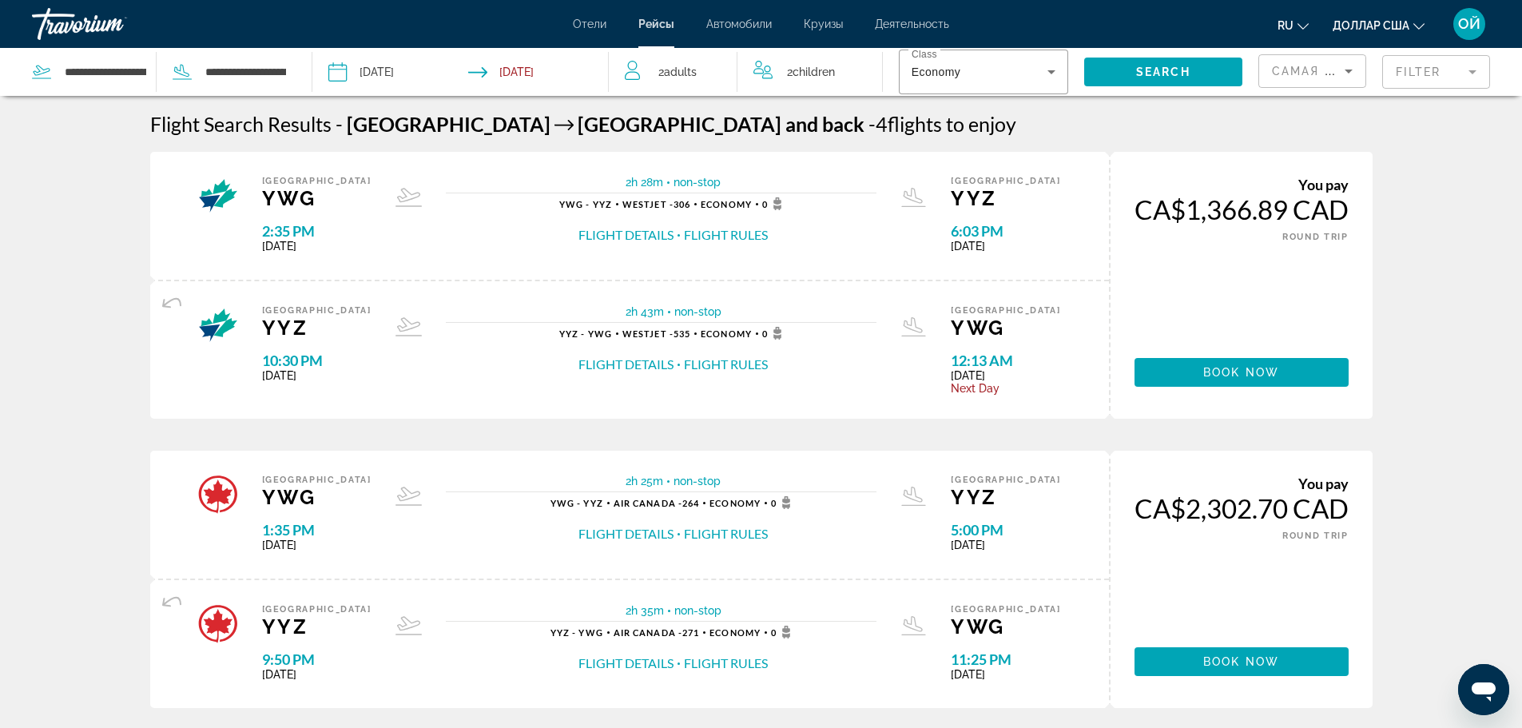
click at [661, 22] on font "Рейсы" at bounding box center [656, 24] width 36 height 13
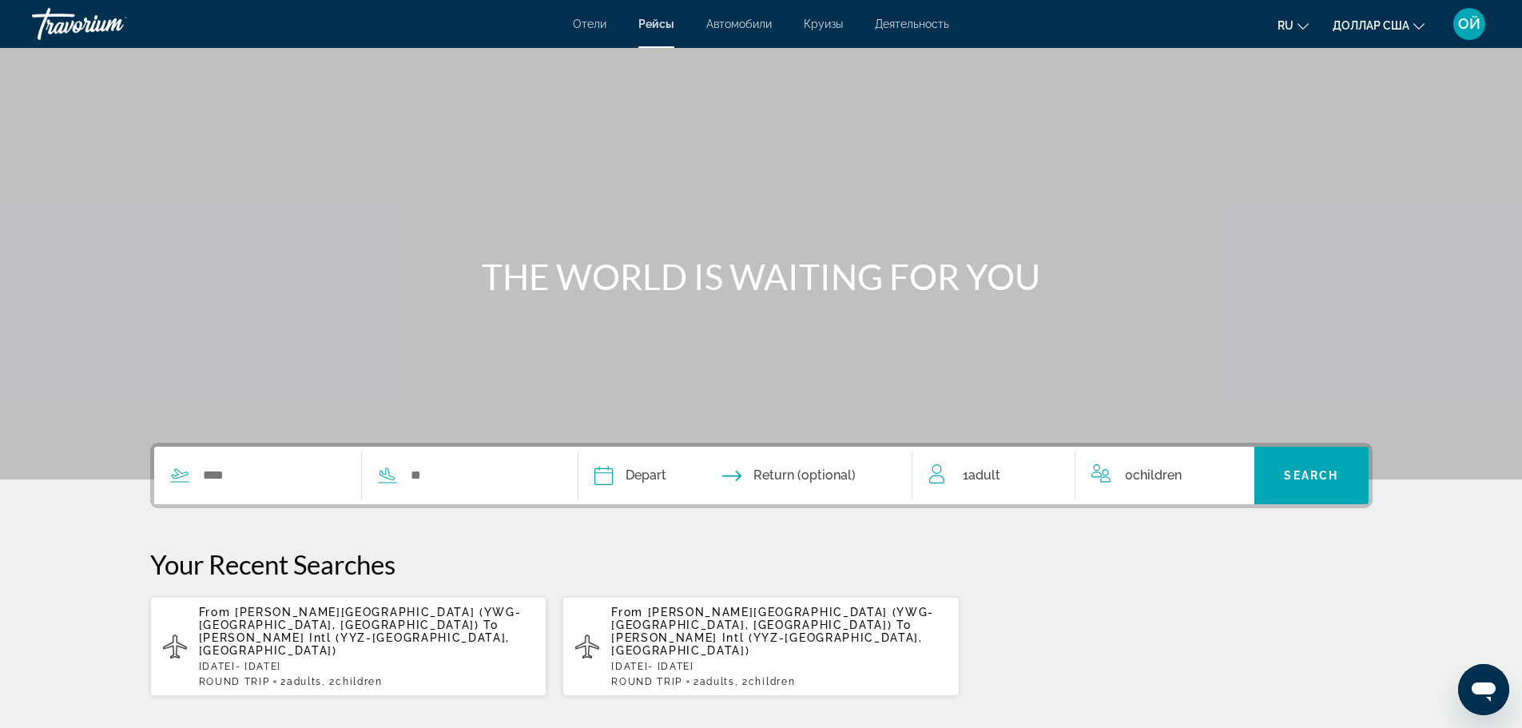
click at [344, 636] on p "From [PERSON_NAME][GEOGRAPHIC_DATA] (YWG-[GEOGRAPHIC_DATA], [GEOGRAPHIC_DATA]) …" at bounding box center [367, 631] width 336 height 51
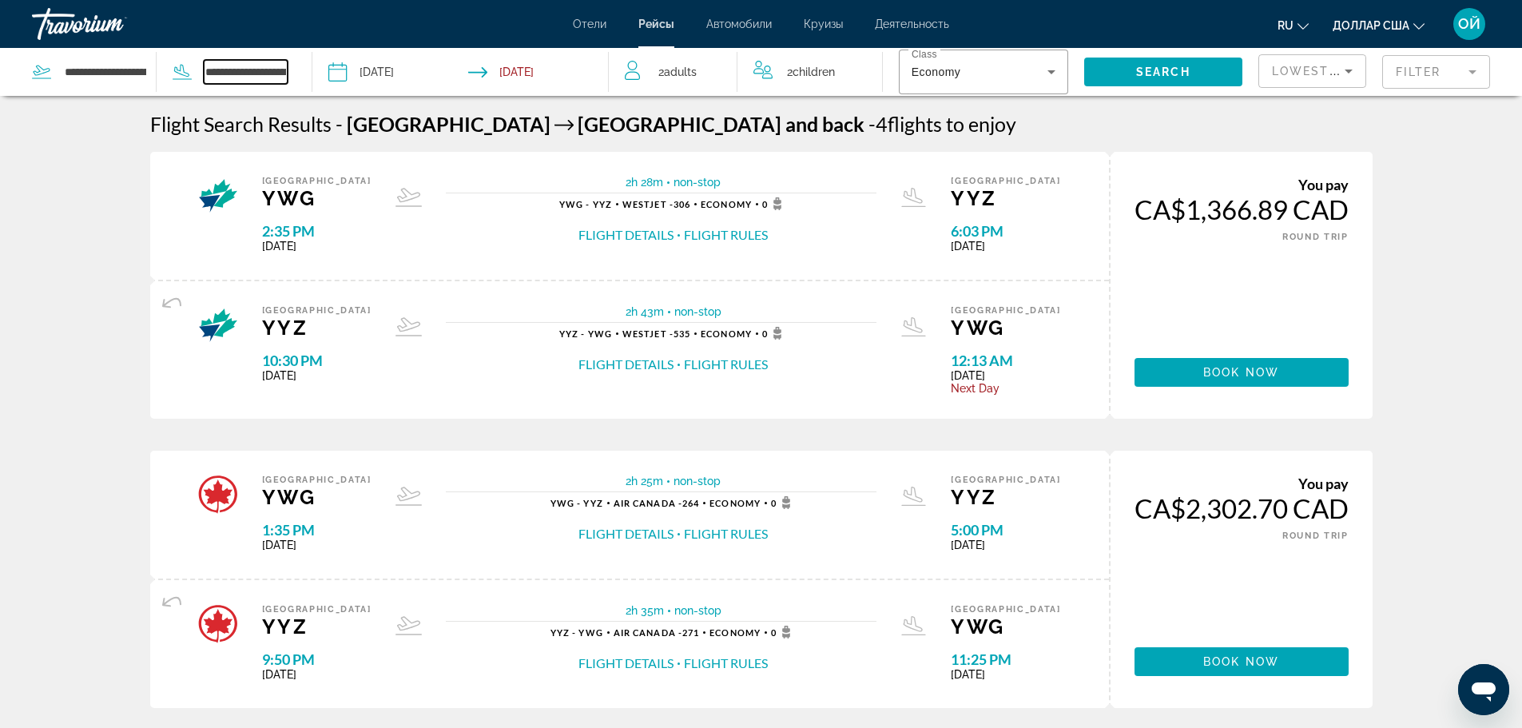
click at [261, 73] on input "**********" at bounding box center [246, 72] width 85 height 24
click at [237, 75] on input "**********" at bounding box center [246, 72] width 85 height 24
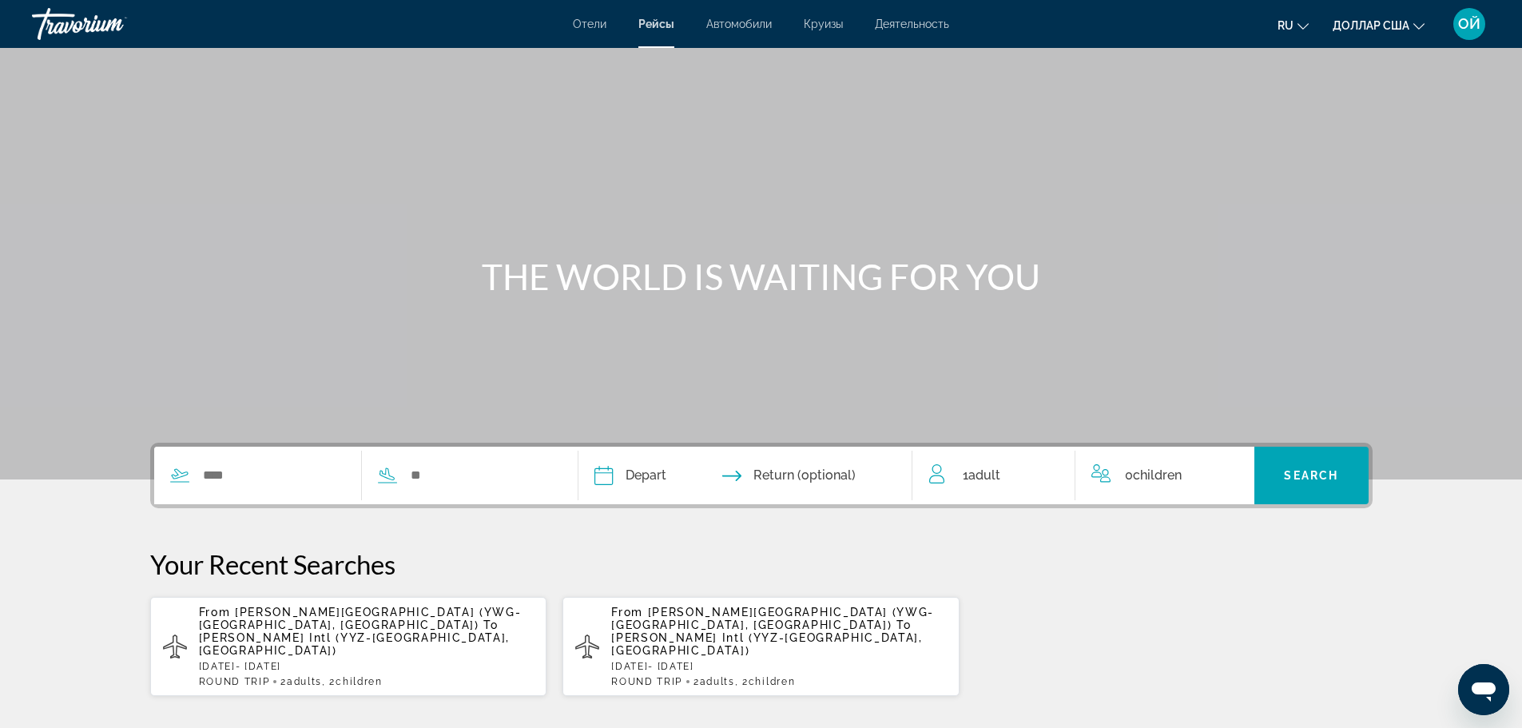
click at [746, 676] on span ", 2 Child Children" at bounding box center [765, 681] width 61 height 11
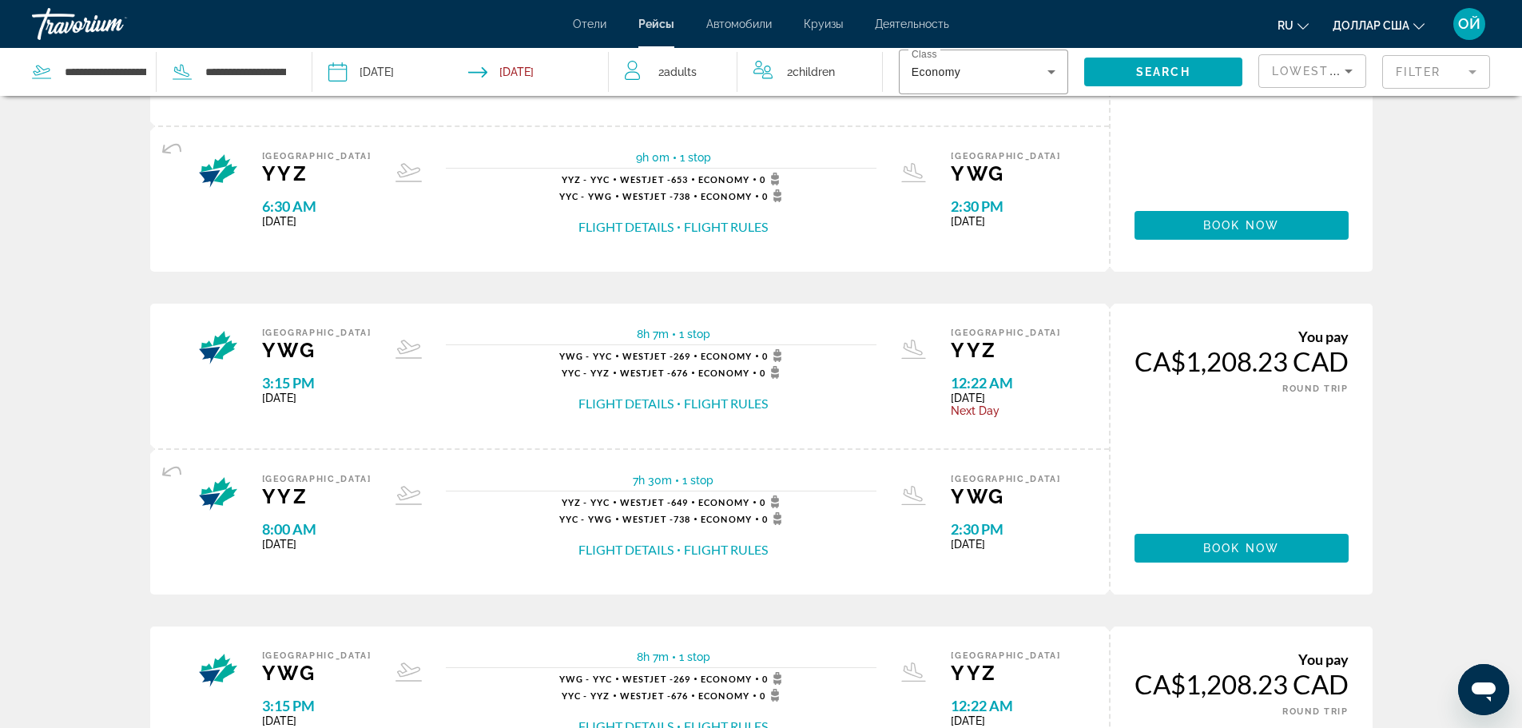
scroll to position [1620, 0]
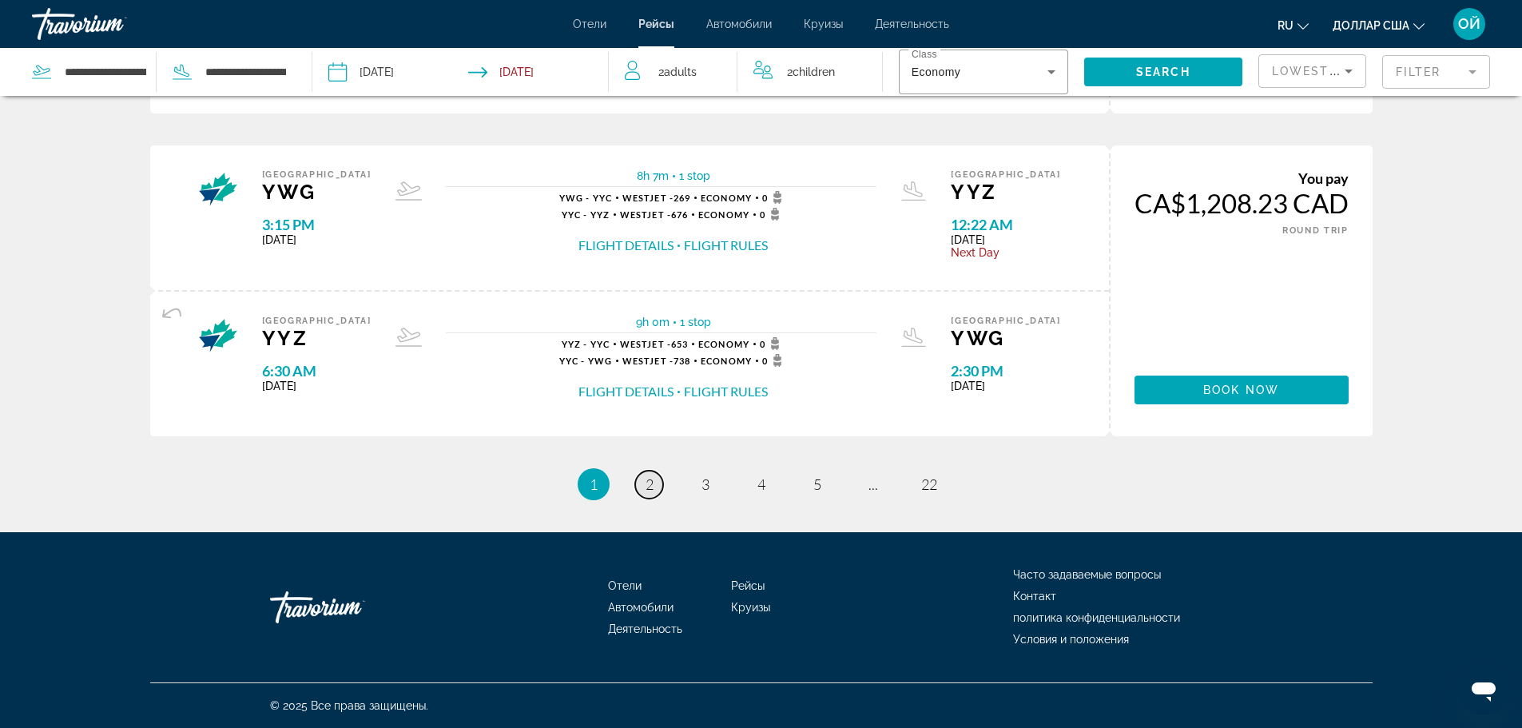
click at [654, 491] on link "page 2" at bounding box center [649, 485] width 28 height 28
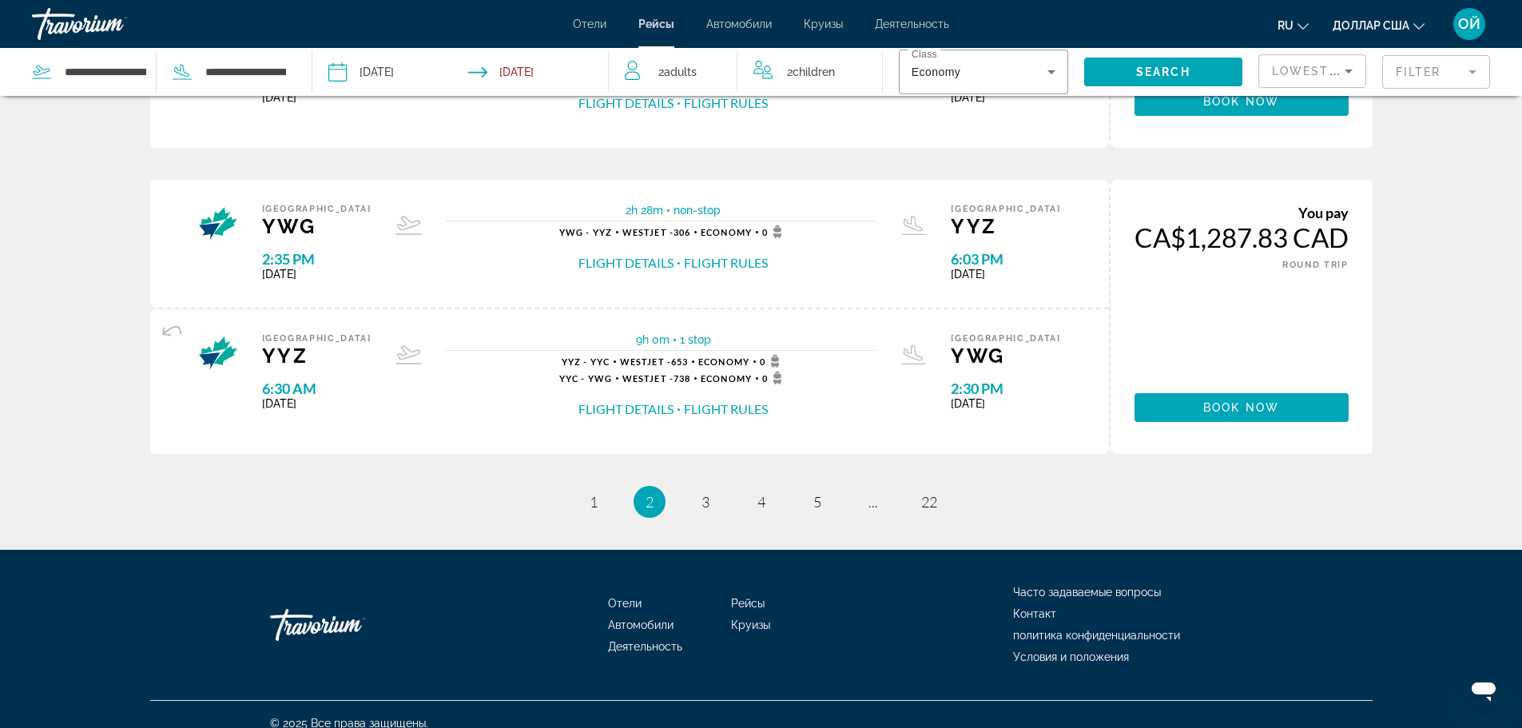
scroll to position [1572, 0]
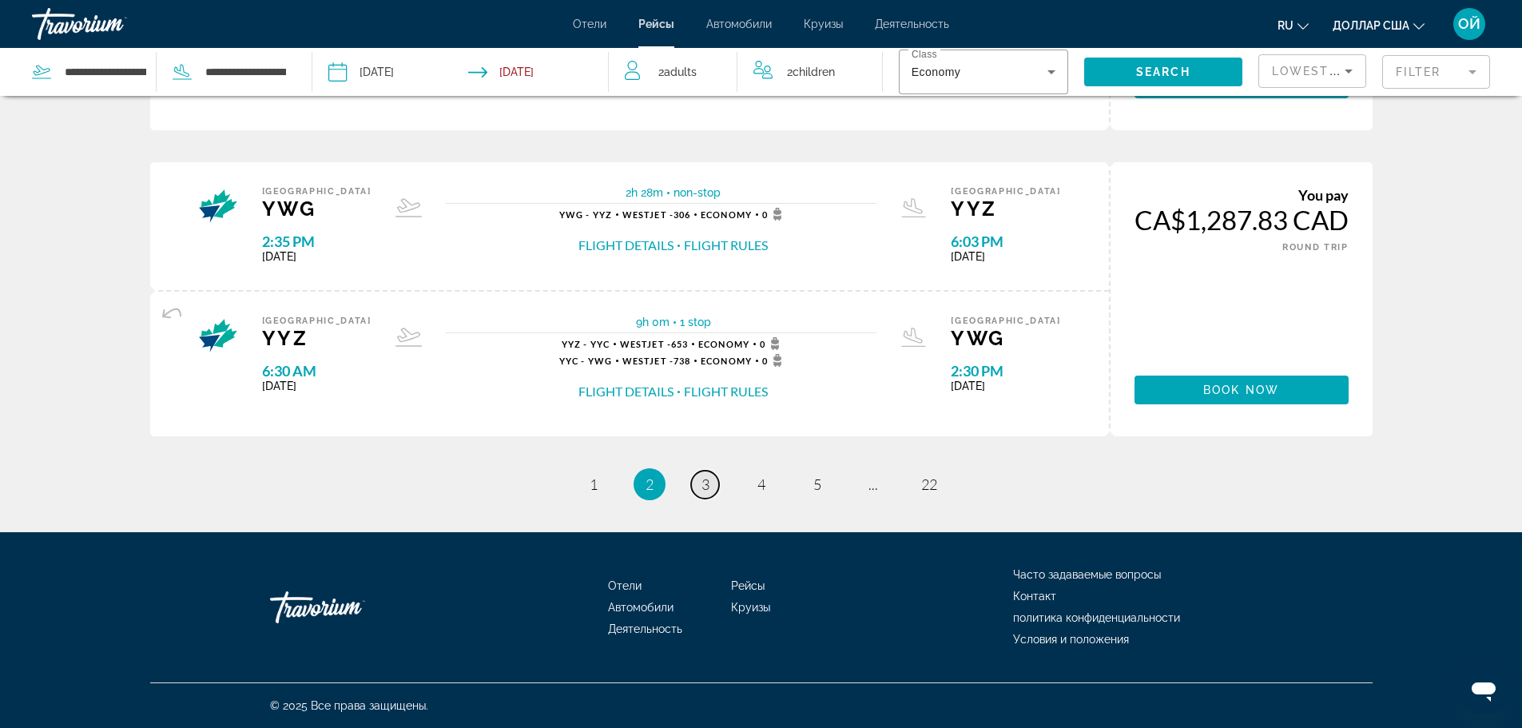
click at [704, 483] on span "3" at bounding box center [705, 484] width 8 height 18
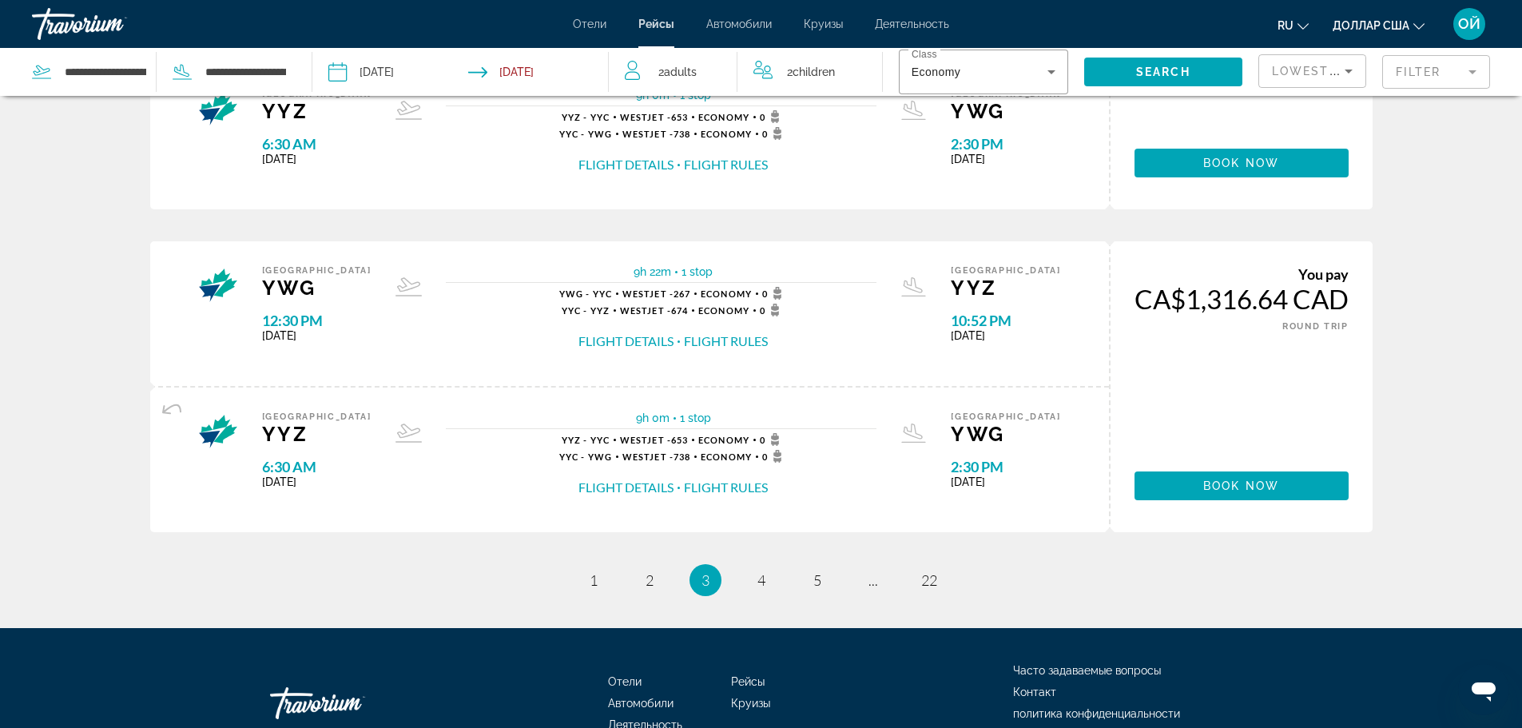
scroll to position [1523, 0]
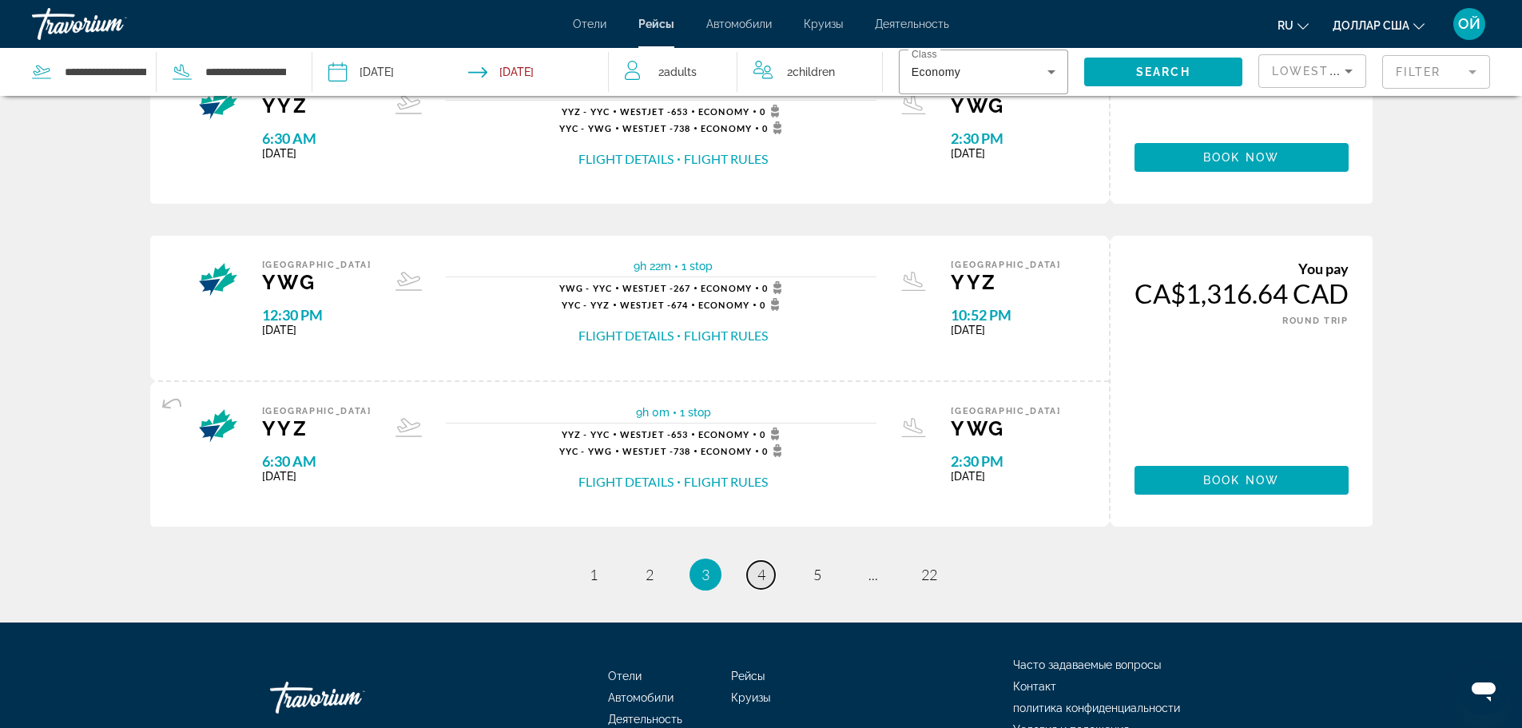
click at [765, 574] on span "4" at bounding box center [761, 575] width 8 height 18
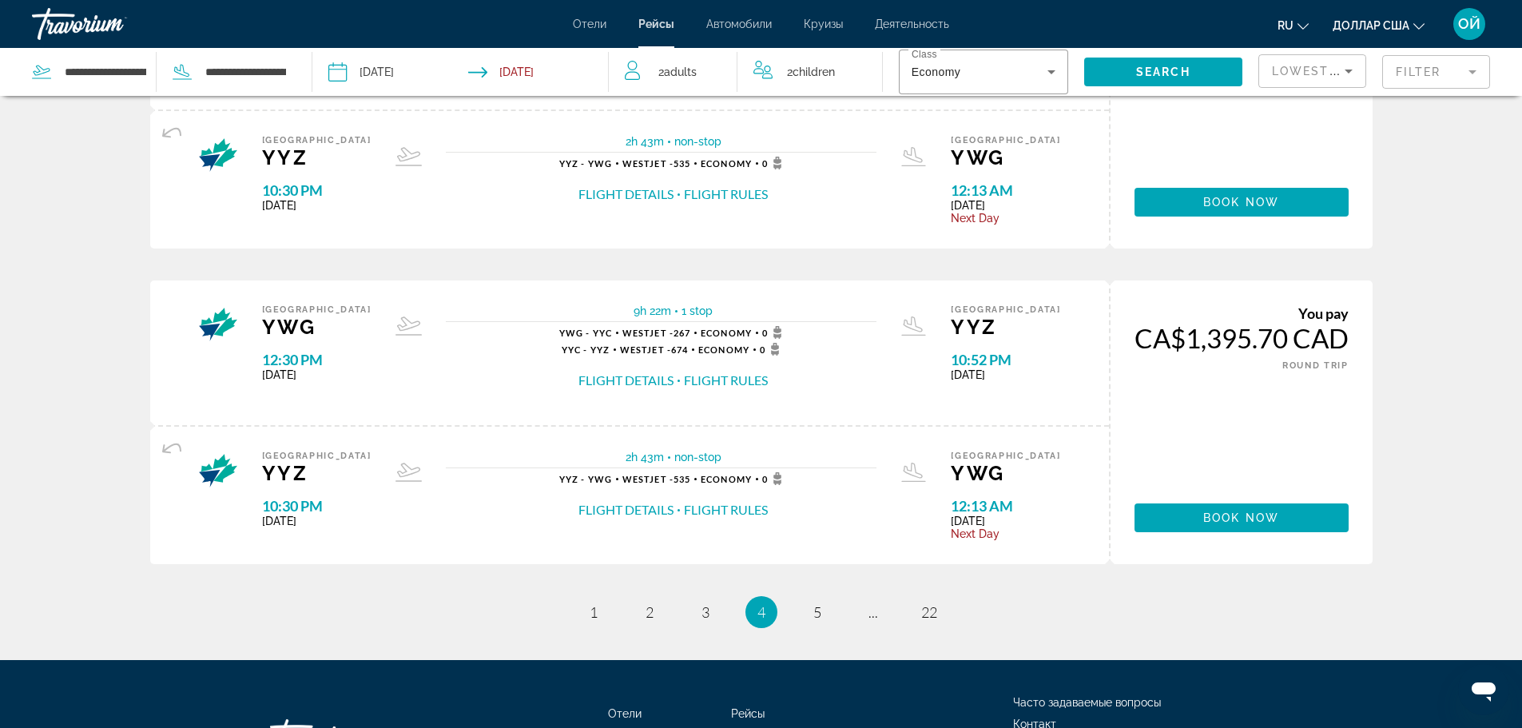
scroll to position [1458, 0]
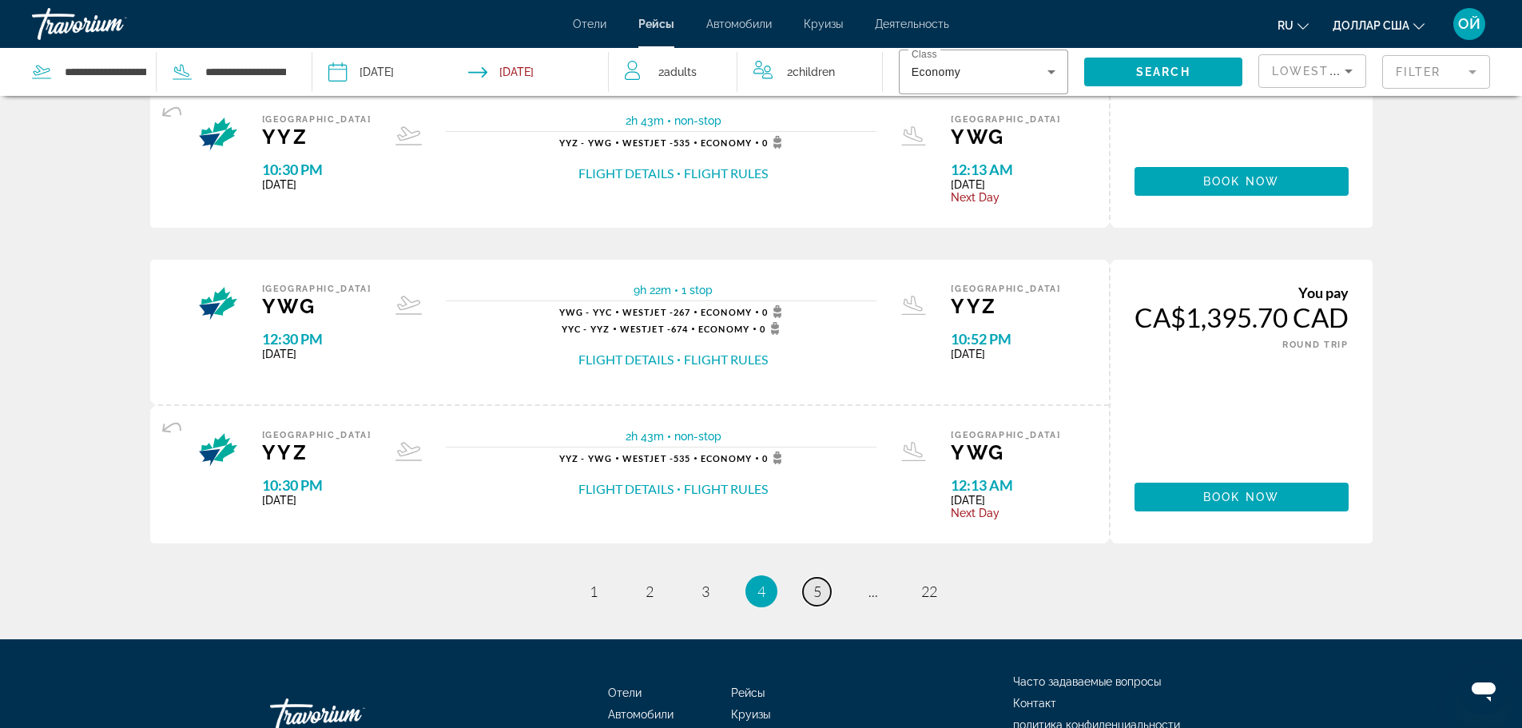
click at [817, 594] on span "5" at bounding box center [817, 591] width 8 height 18
